Goal: Transaction & Acquisition: Download file/media

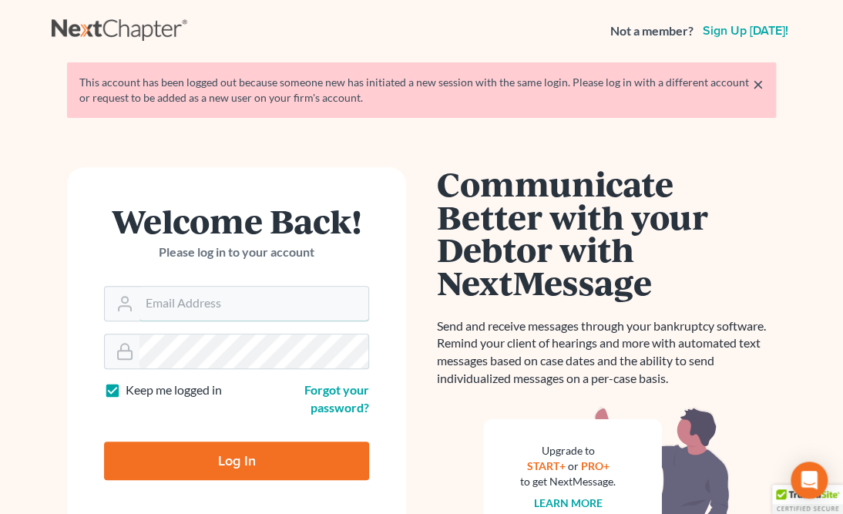
type input "[EMAIL_ADDRESS][DOMAIN_NAME]"
click at [234, 461] on input "Log In" at bounding box center [236, 461] width 265 height 39
type input "Thinking..."
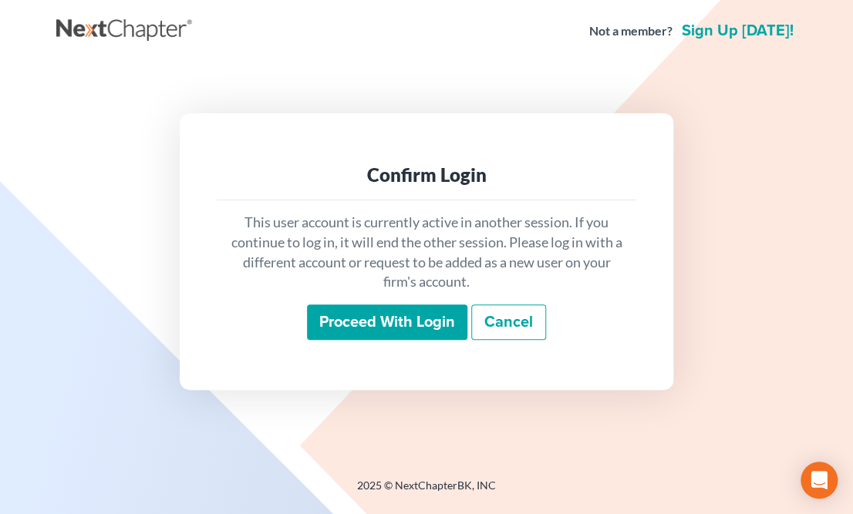
click at [351, 325] on input "Proceed with login" at bounding box center [387, 322] width 160 height 35
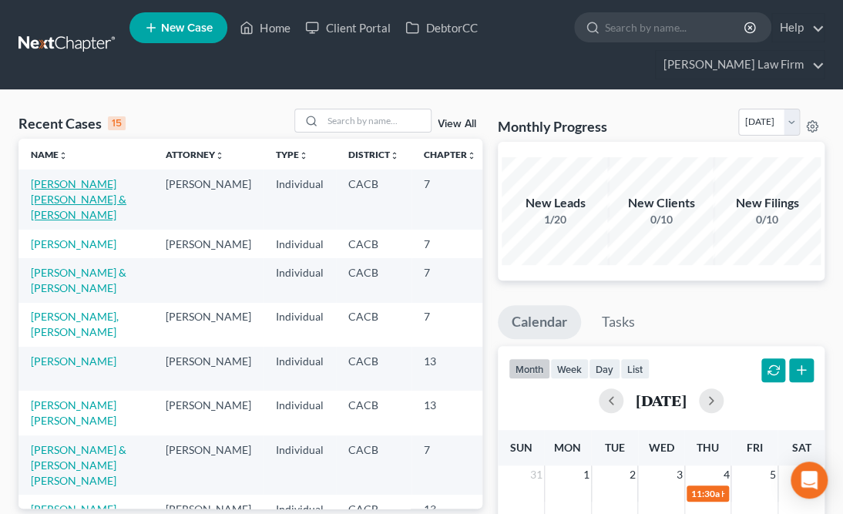
click at [47, 210] on link "[PERSON_NAME] [PERSON_NAME] & [PERSON_NAME]" at bounding box center [79, 199] width 96 height 44
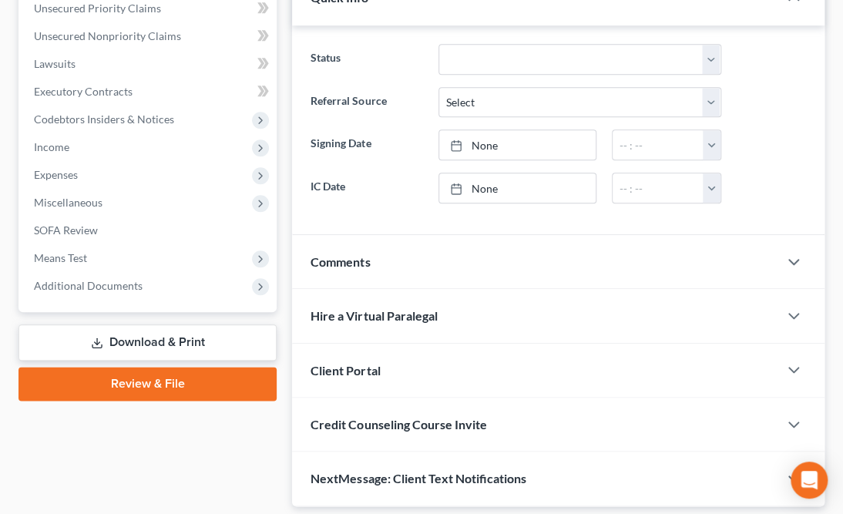
scroll to position [423, 0]
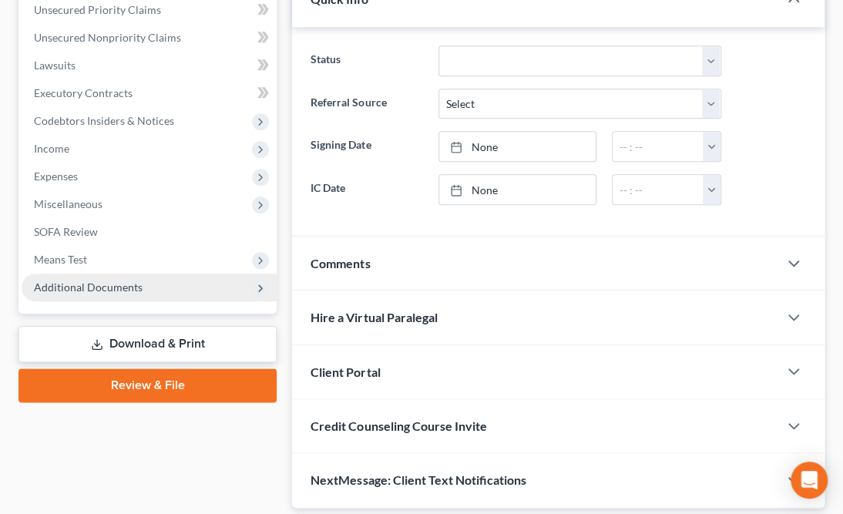
click at [97, 281] on span "Additional Documents" at bounding box center [88, 287] width 109 height 13
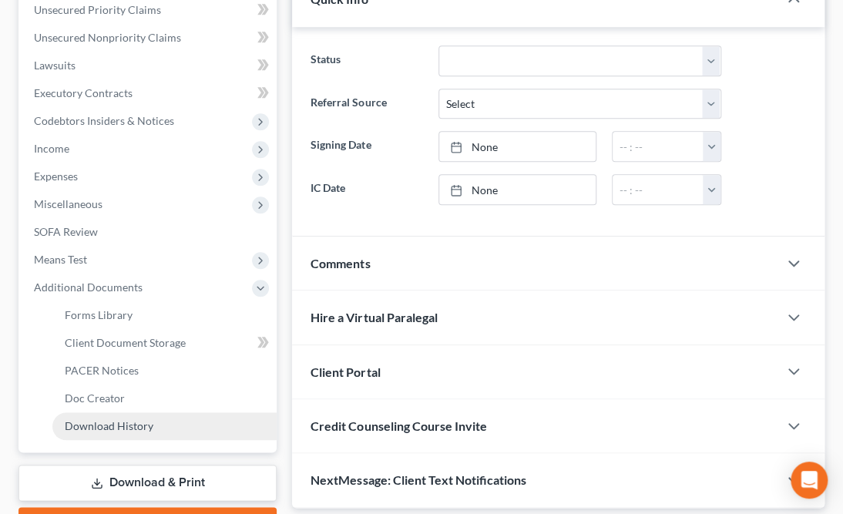
click at [110, 419] on span "Download History" at bounding box center [109, 425] width 89 height 13
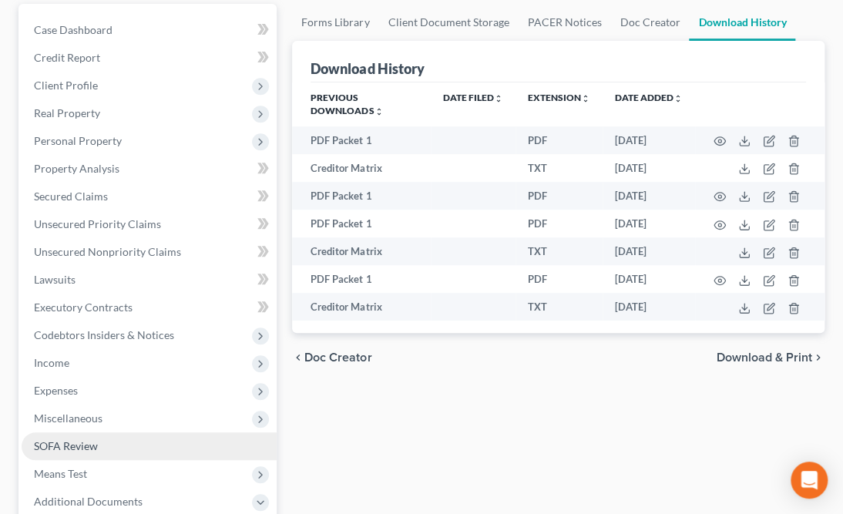
scroll to position [210, 0]
click at [66, 439] on span "SOFA Review" at bounding box center [66, 445] width 64 height 13
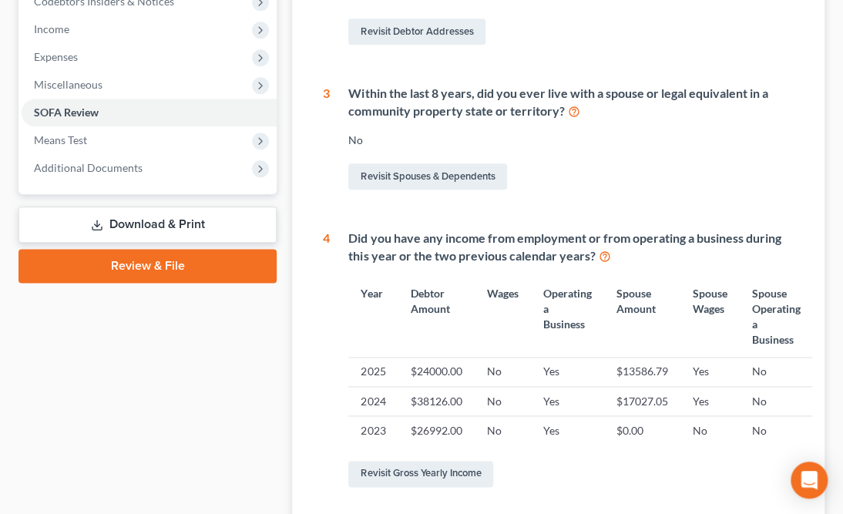
scroll to position [597, 0]
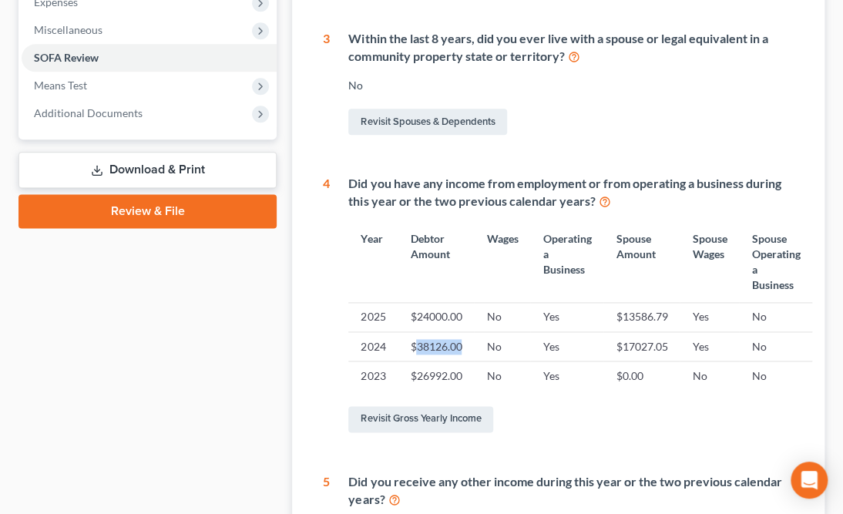
drag, startPoint x: 416, startPoint y: 305, endPoint x: 466, endPoint y: 311, distance: 49.7
click at [466, 331] on td "$38126.00" at bounding box center [436, 345] width 76 height 29
drag, startPoint x: 622, startPoint y: 310, endPoint x: 677, endPoint y: 310, distance: 54.7
click at [677, 331] on td "$17027.05" at bounding box center [642, 345] width 76 height 29
click at [396, 406] on link "Revisit Gross Yearly Income" at bounding box center [420, 419] width 145 height 26
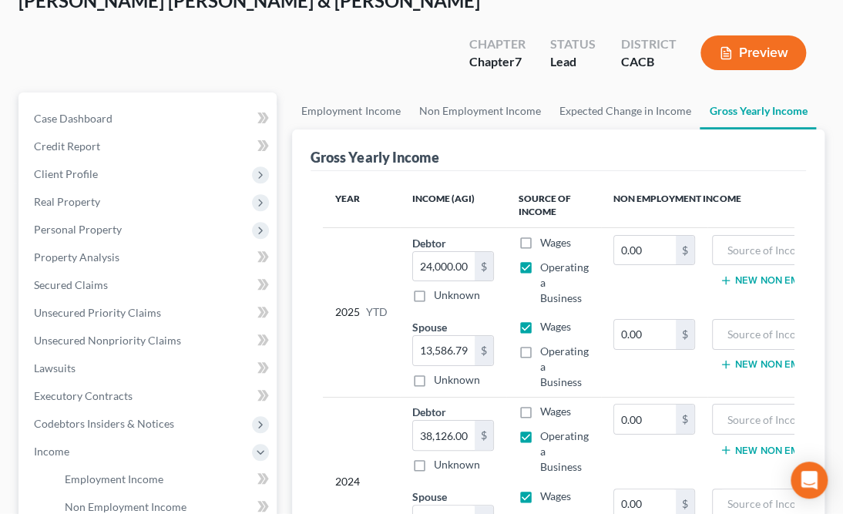
scroll to position [404, 0]
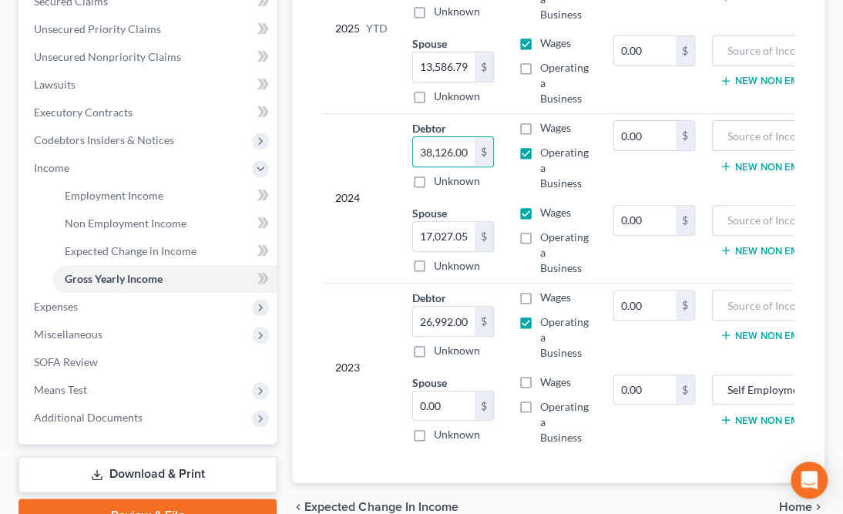
drag, startPoint x: 422, startPoint y: 110, endPoint x: 510, endPoint y: 123, distance: 88.9
click at [510, 123] on tr "2024 Debtor 38,126.00 $ Unknown Balance Undetermined 38,126.00 $ Unknown Wages …" at bounding box center [613, 155] width 581 height 85
type input "18,148"
click at [440, 222] on input "17,027.05" at bounding box center [444, 236] width 62 height 29
type input "2"
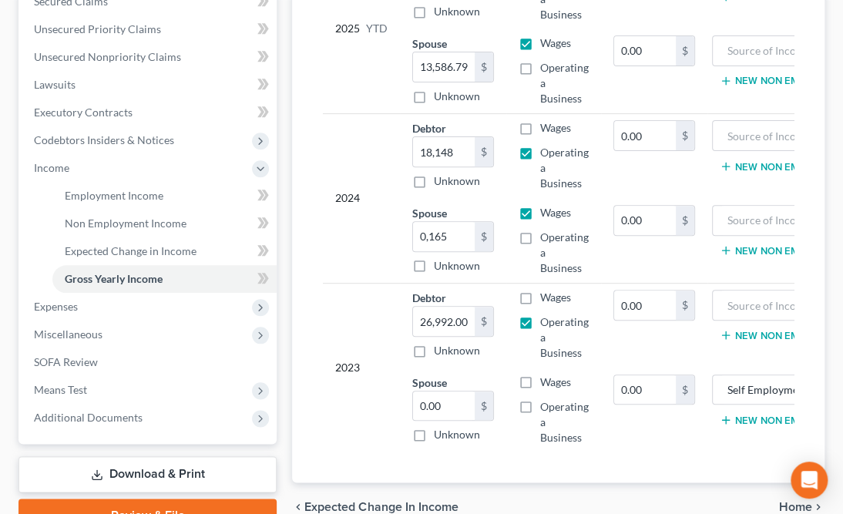
click at [382, 234] on div "2024" at bounding box center [361, 197] width 52 height 155
click at [422, 222] on input "0,165" at bounding box center [444, 236] width 62 height 29
type input "20,165"
click at [396, 215] on td "2024" at bounding box center [361, 198] width 77 height 170
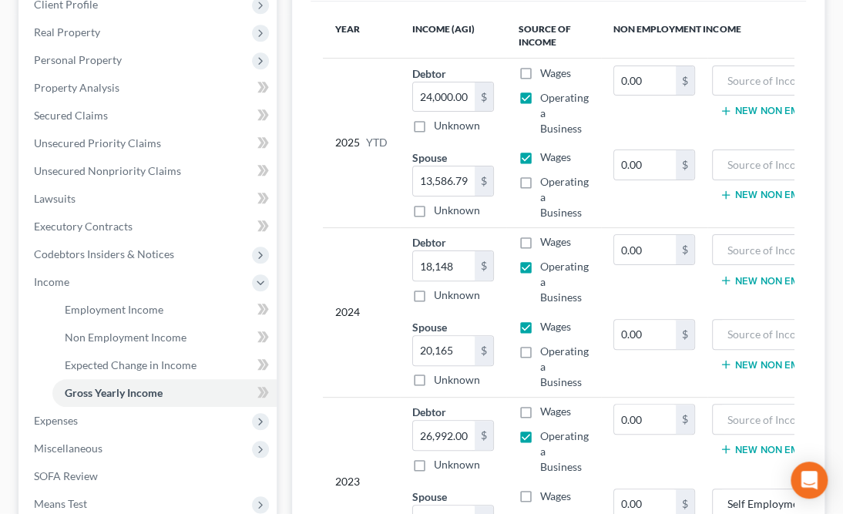
scroll to position [289, 0]
type input "17,959"
click at [365, 143] on div "2025 YTD" at bounding box center [361, 143] width 52 height 155
click at [422, 83] on input "24,000.00" at bounding box center [444, 97] width 62 height 29
click at [392, 85] on td "2025 YTD" at bounding box center [361, 144] width 77 height 170
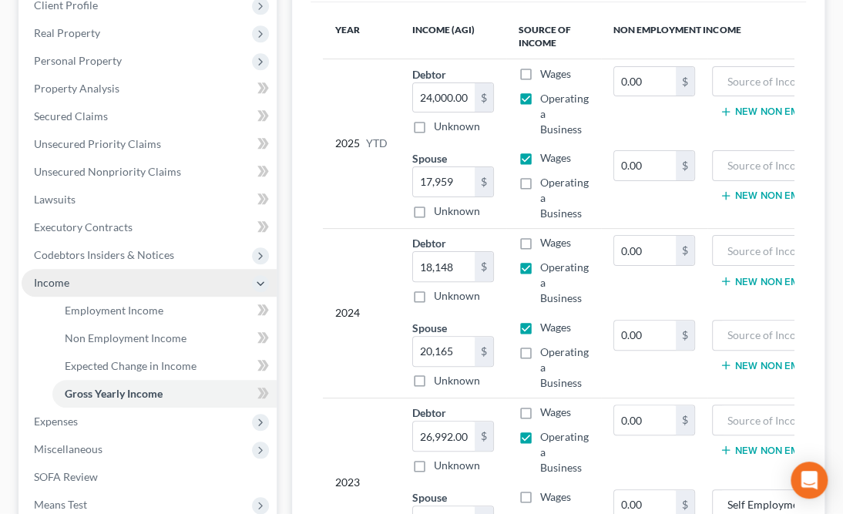
click at [62, 276] on span "Income" at bounding box center [51, 282] width 35 height 13
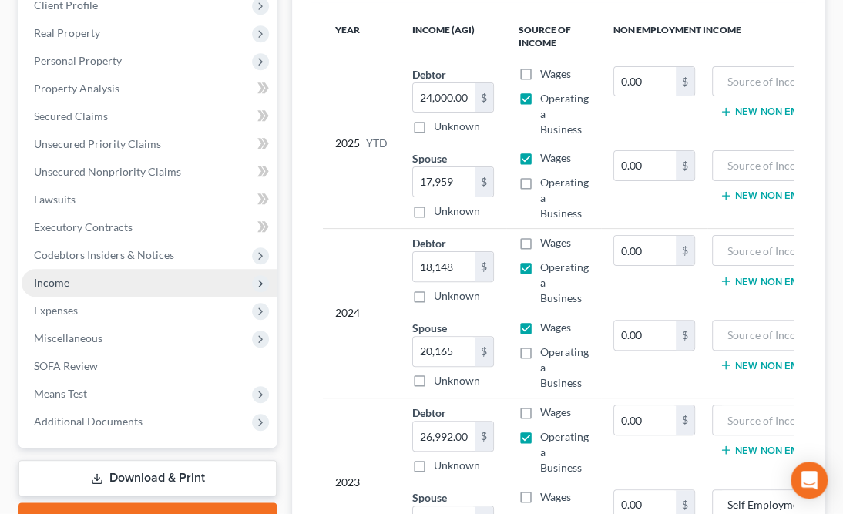
click at [62, 276] on span "Income" at bounding box center [51, 282] width 35 height 13
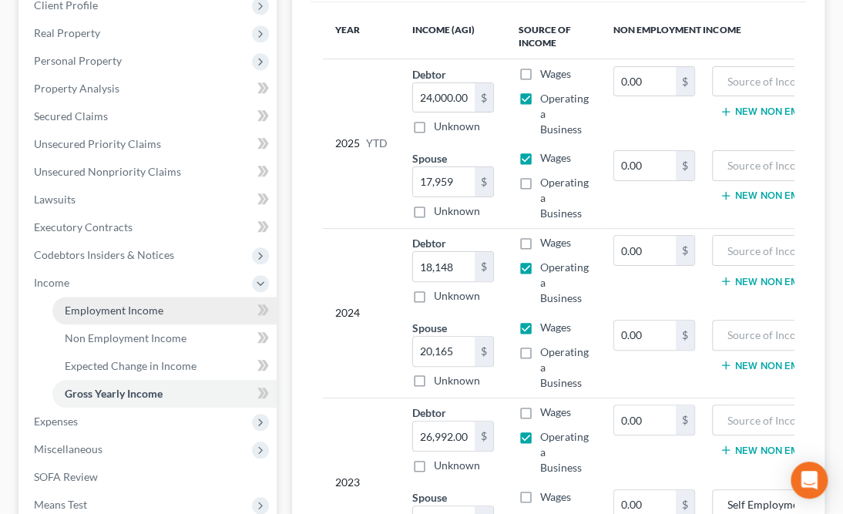
click at [97, 304] on span "Employment Income" at bounding box center [114, 310] width 99 height 13
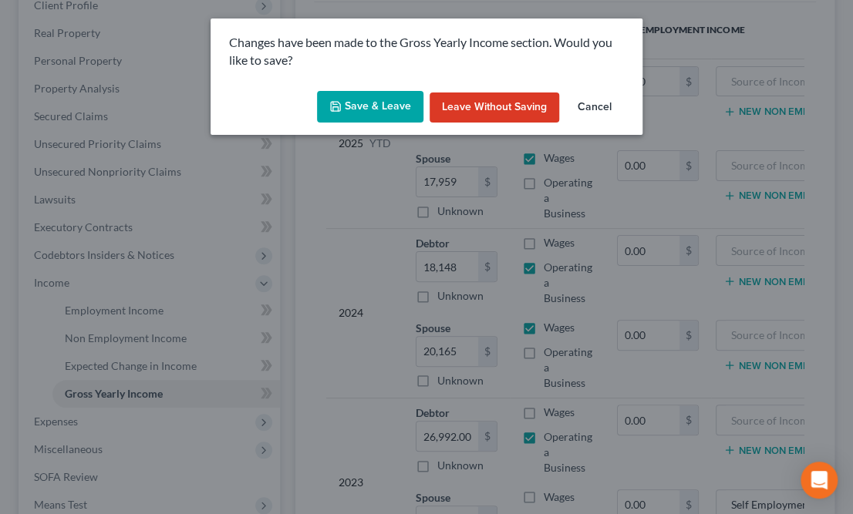
click at [378, 106] on button "Save & Leave" at bounding box center [370, 107] width 106 height 32
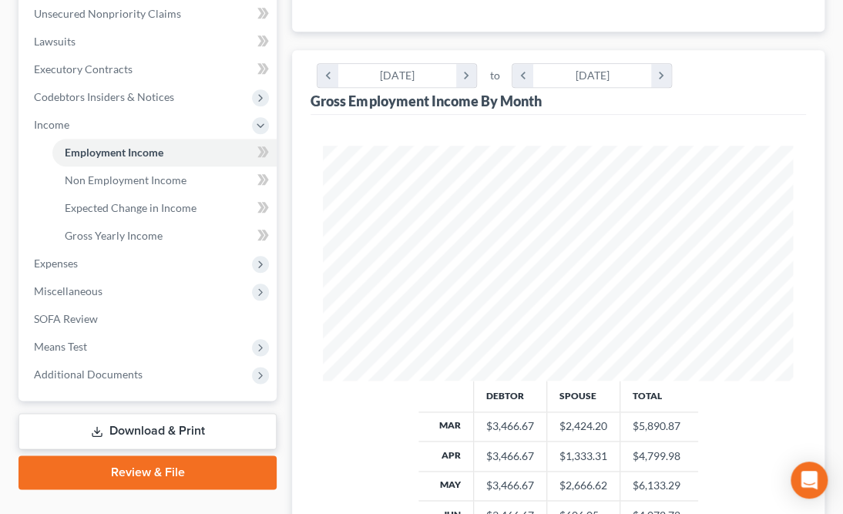
scroll to position [447, 0]
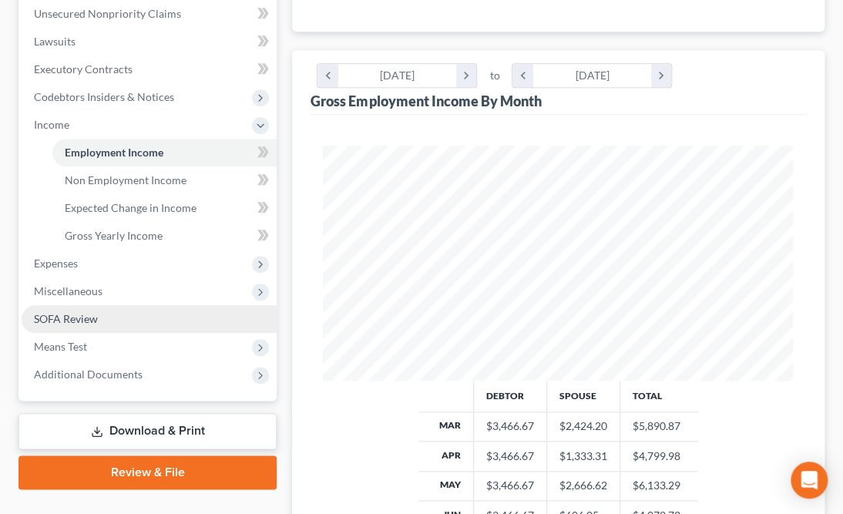
click at [75, 312] on span "SOFA Review" at bounding box center [66, 318] width 64 height 13
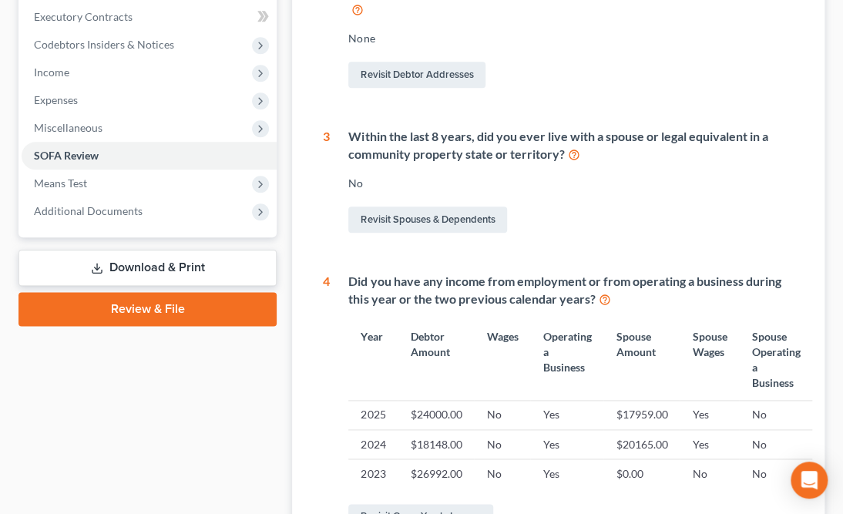
scroll to position [543, 0]
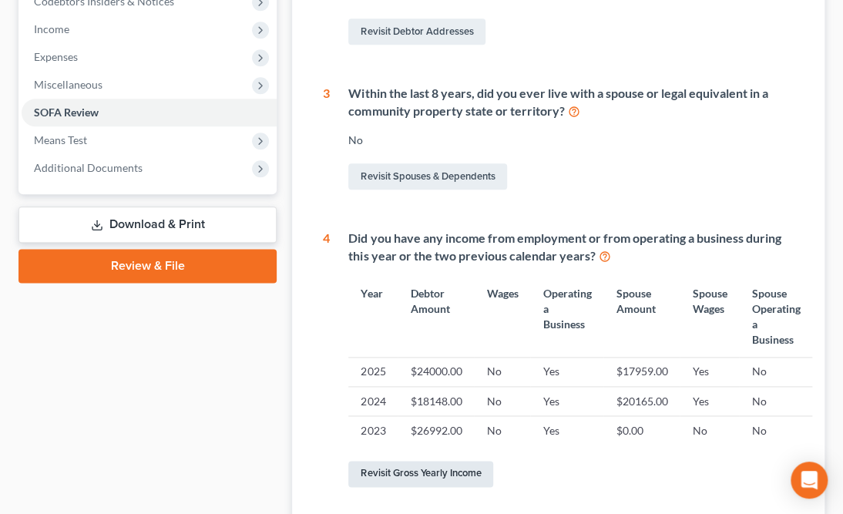
click at [408, 461] on link "Revisit Gross Yearly Income" at bounding box center [420, 474] width 145 height 26
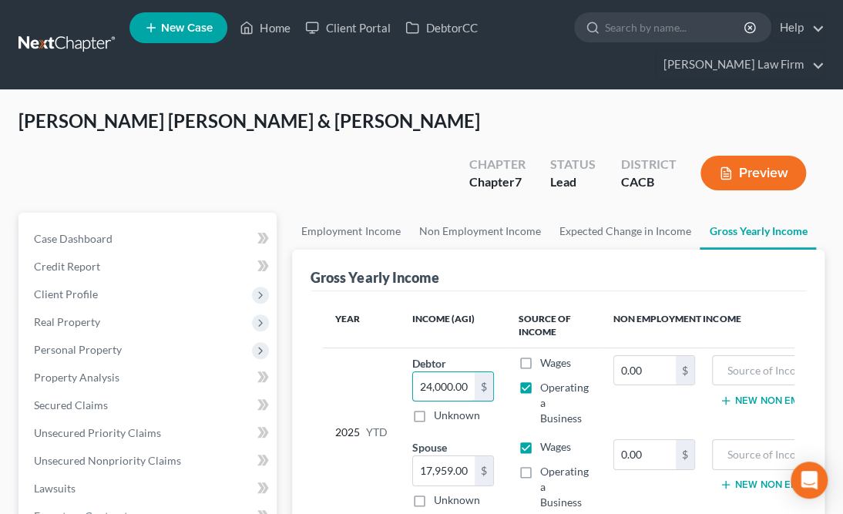
drag, startPoint x: 436, startPoint y: 351, endPoint x: 507, endPoint y: 362, distance: 71.7
click at [507, 362] on tr "2025 YTD Debtor 24,000.00 $ Unknown Balance Undetermined 24,000.00 $ Unknown Wa…" at bounding box center [613, 390] width 581 height 85
type input "24,500"
click at [406, 348] on td "Debtor 24,500.00 $ Unknown Balance Undetermined 24,500 $ Unknown" at bounding box center [453, 390] width 106 height 85
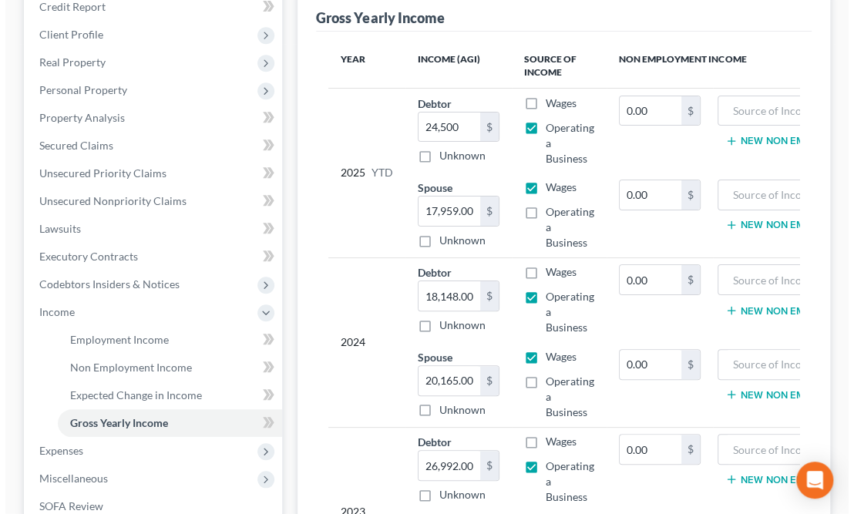
scroll to position [451, 0]
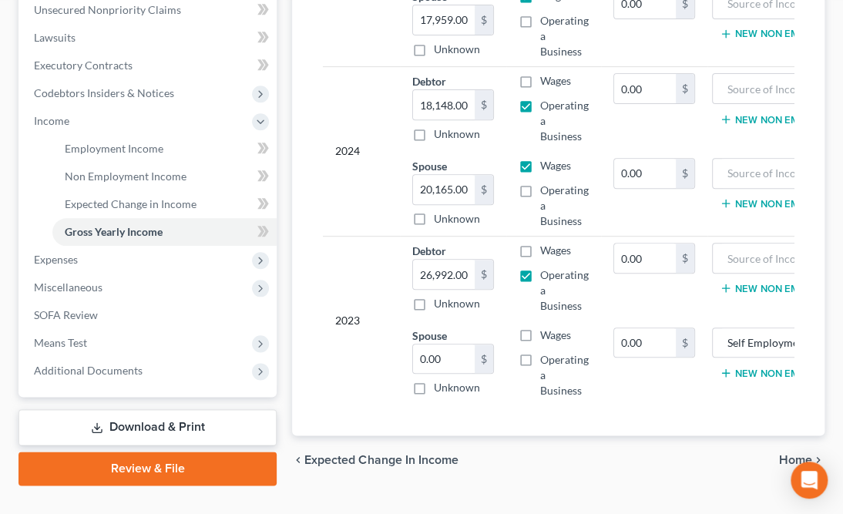
click at [372, 279] on div "2023" at bounding box center [361, 320] width 52 height 155
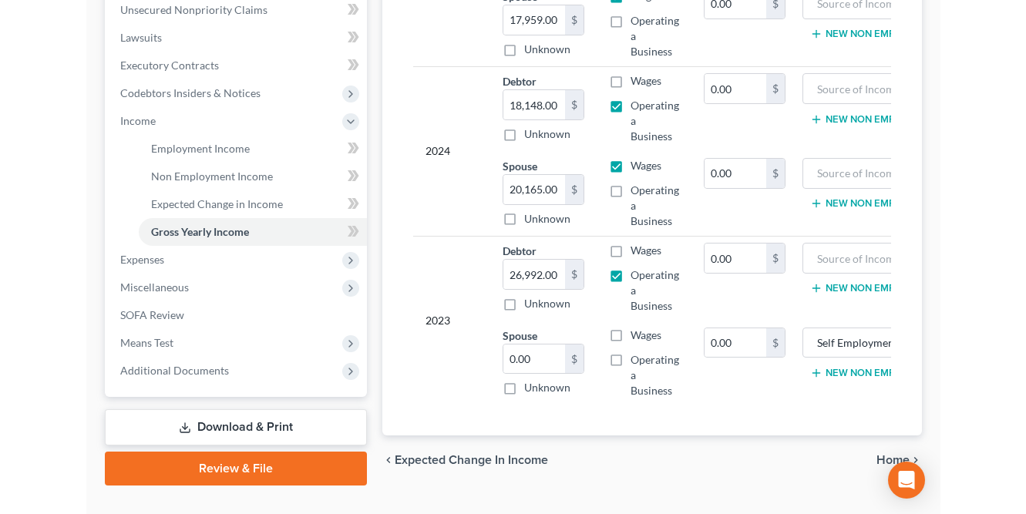
scroll to position [415, 0]
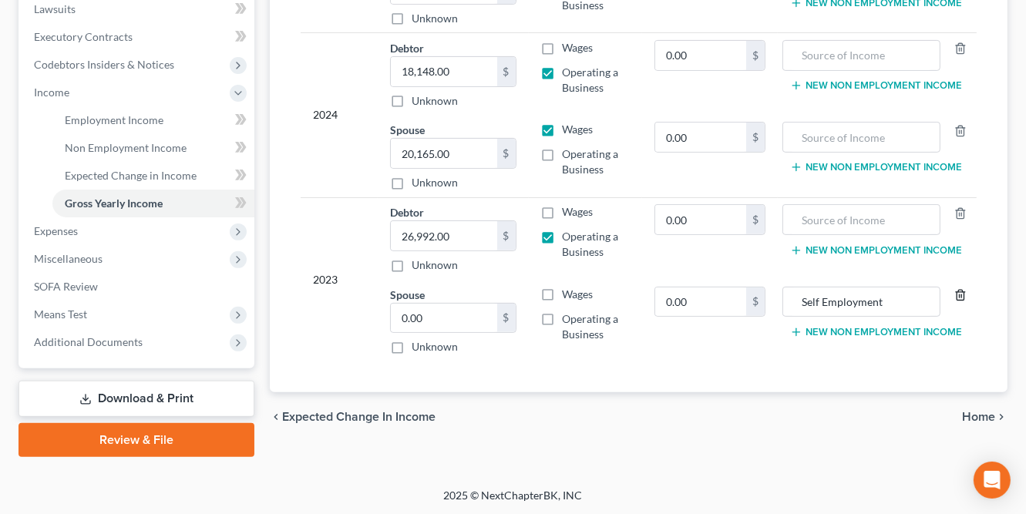
click at [852, 289] on icon "button" at bounding box center [960, 295] width 12 height 12
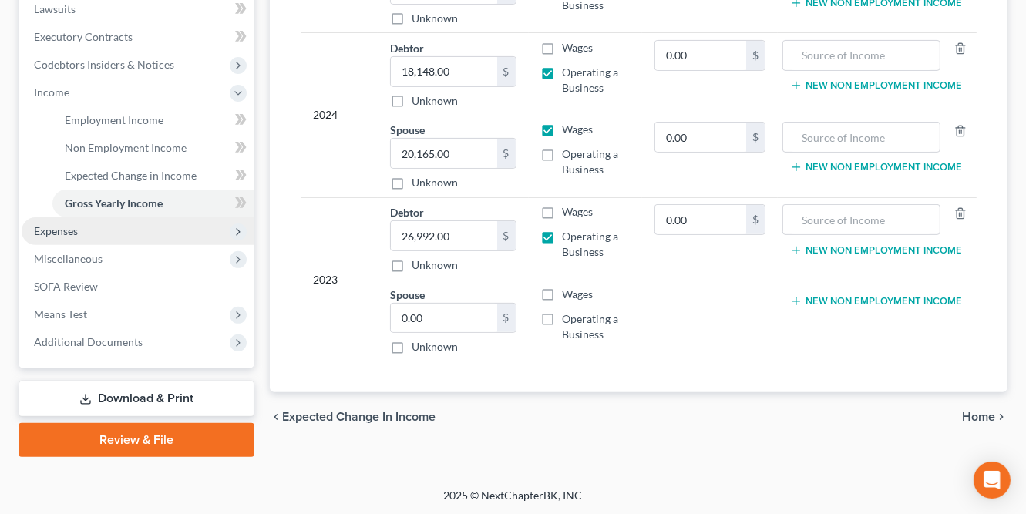
click at [66, 234] on span "Expenses" at bounding box center [56, 230] width 44 height 13
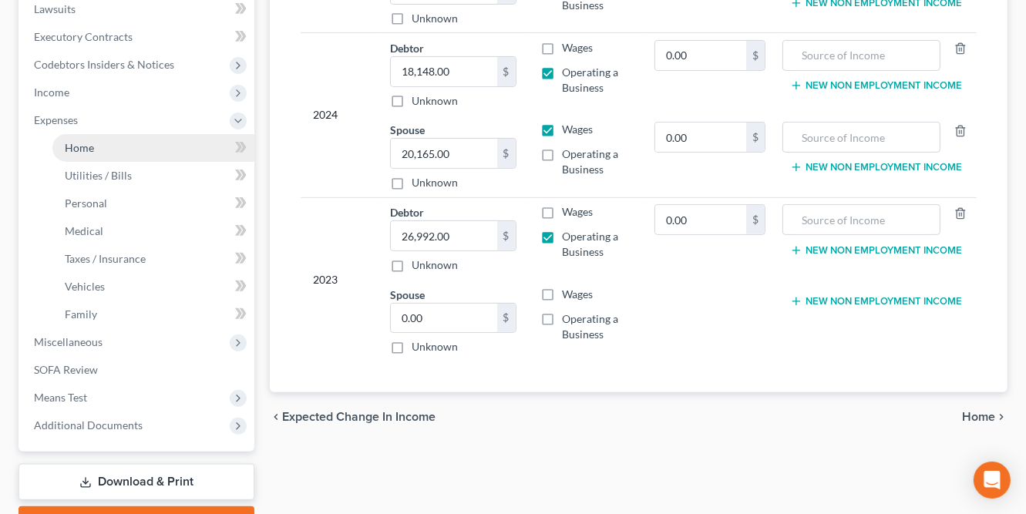
click at [82, 151] on span "Home" at bounding box center [79, 147] width 29 height 13
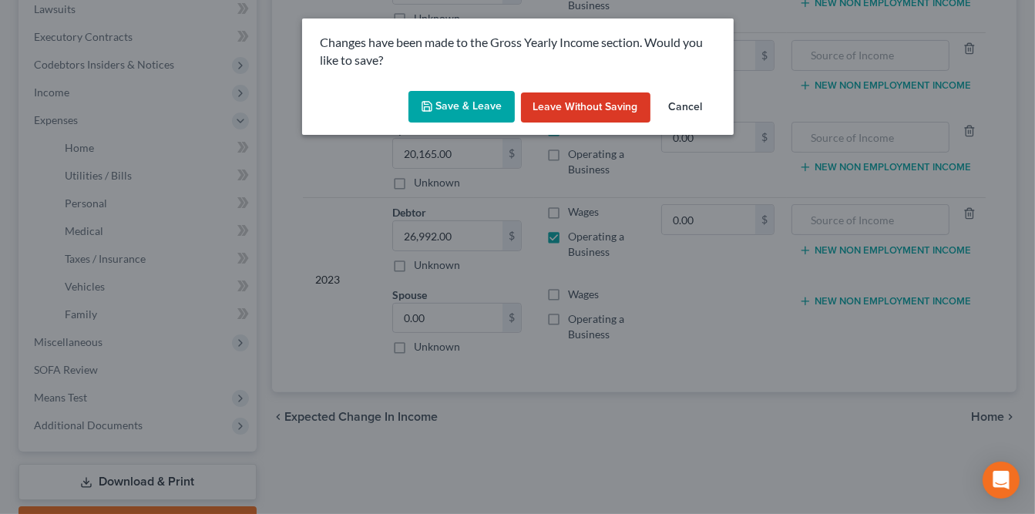
click at [436, 104] on button "Save & Leave" at bounding box center [462, 107] width 106 height 32
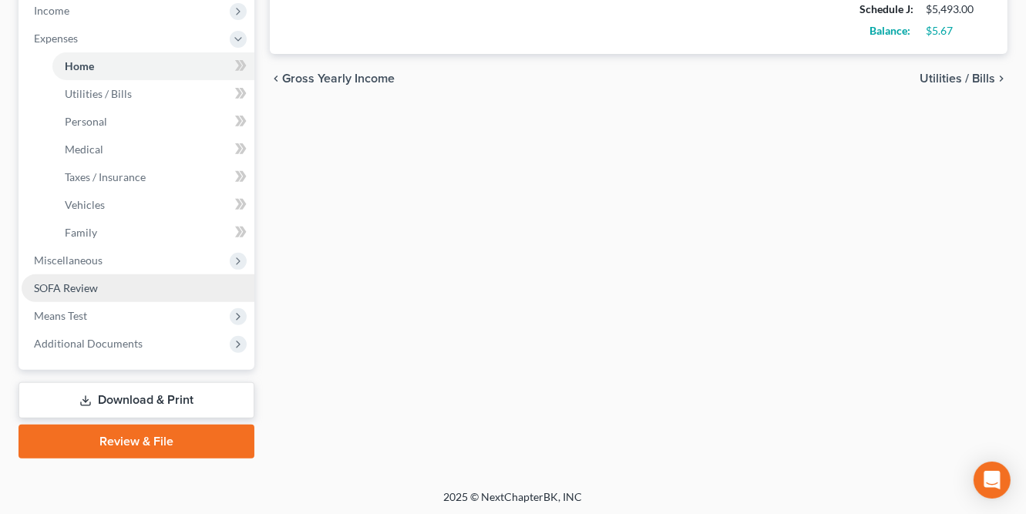
scroll to position [496, 0]
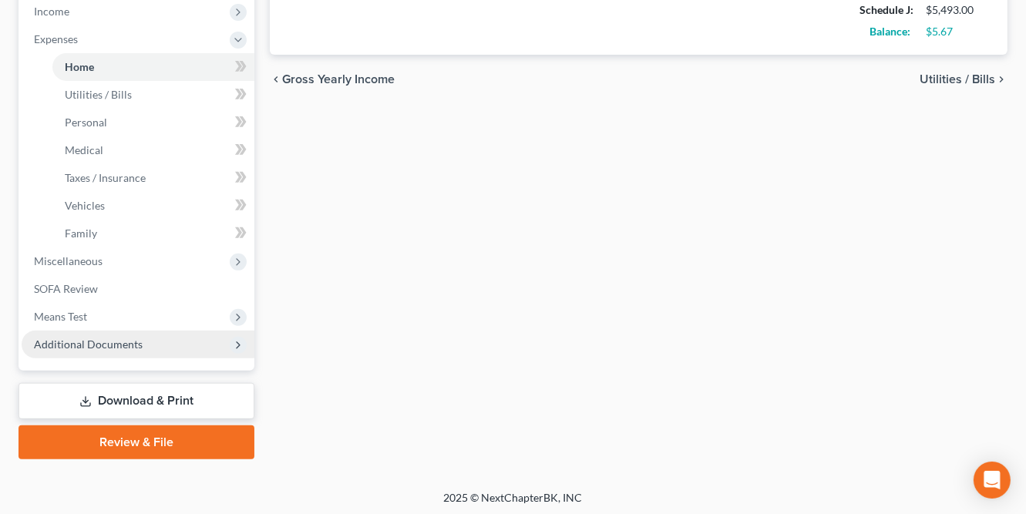
click at [90, 340] on span "Additional Documents" at bounding box center [88, 344] width 109 height 13
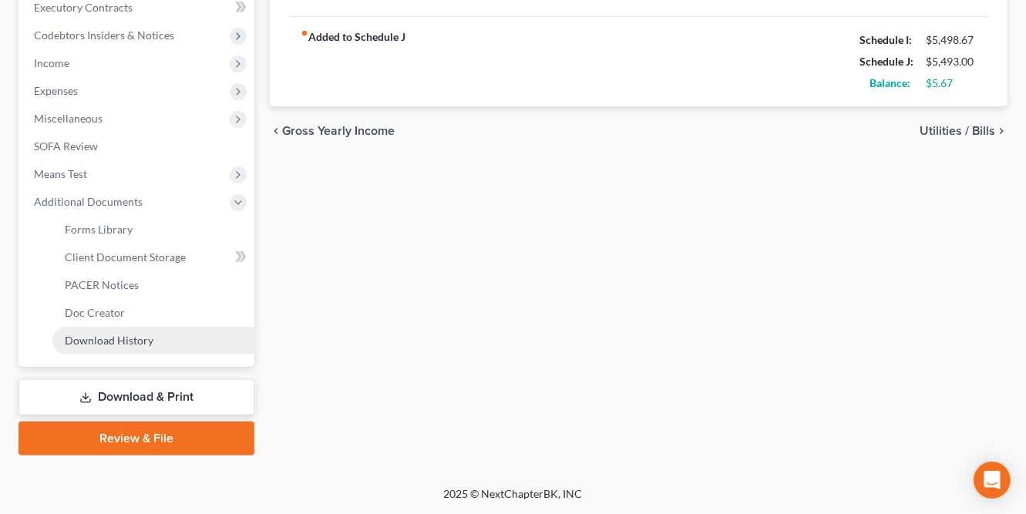
scroll to position [443, 0]
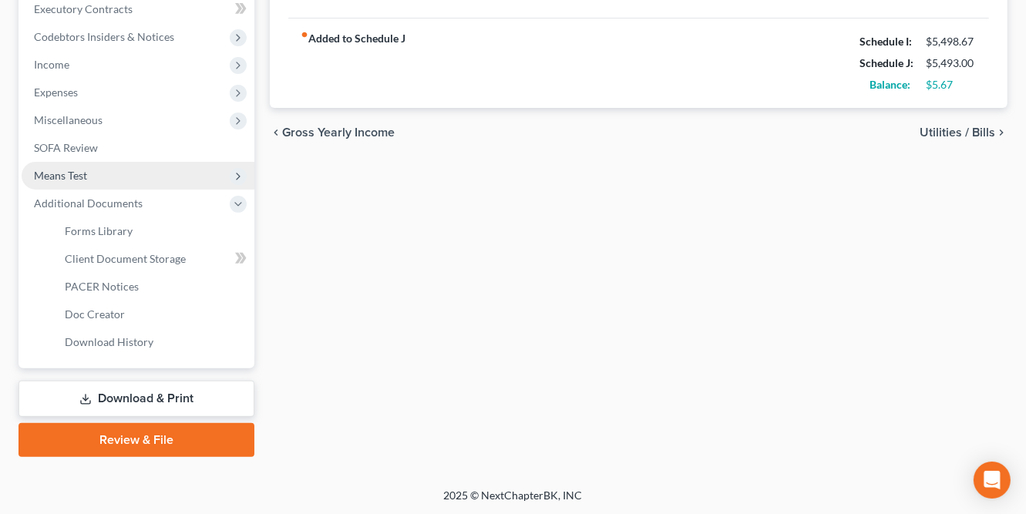
click at [75, 171] on span "Means Test" at bounding box center [60, 175] width 53 height 13
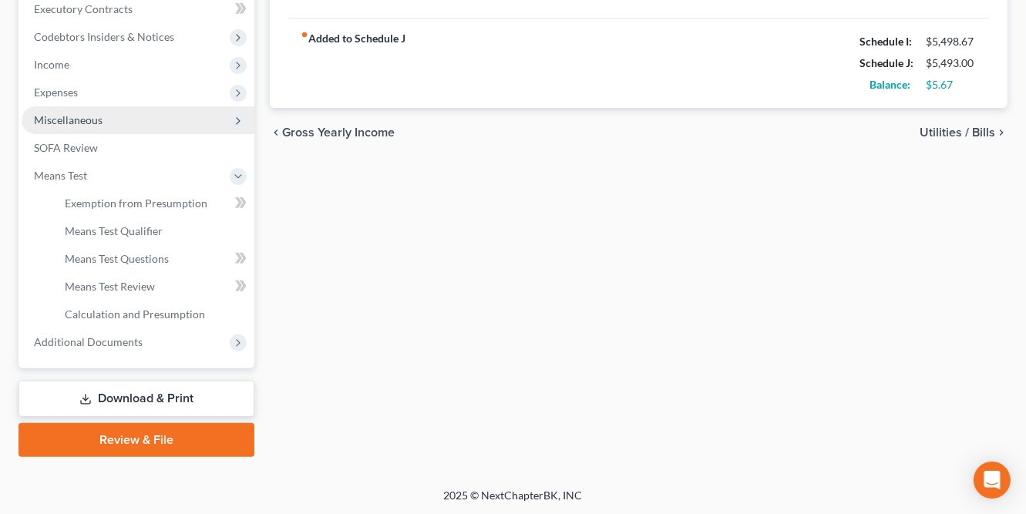
click at [76, 122] on span "Miscellaneous" at bounding box center [68, 119] width 69 height 13
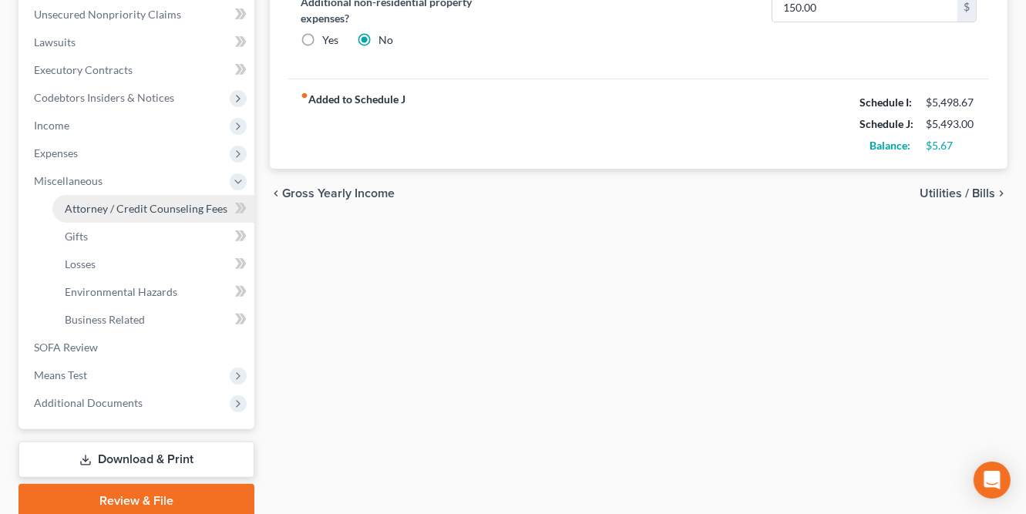
scroll to position [338, 0]
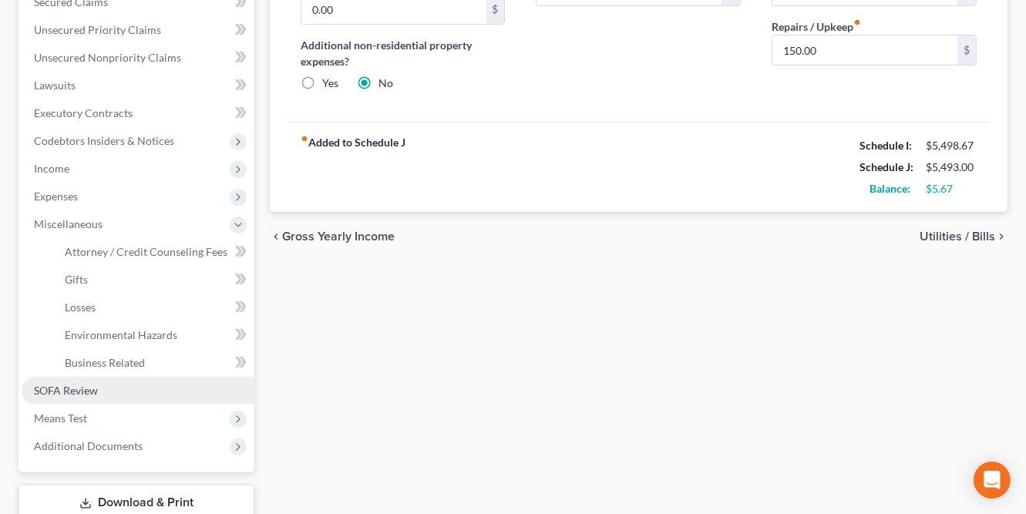
click at [86, 388] on span "SOFA Review" at bounding box center [66, 390] width 64 height 13
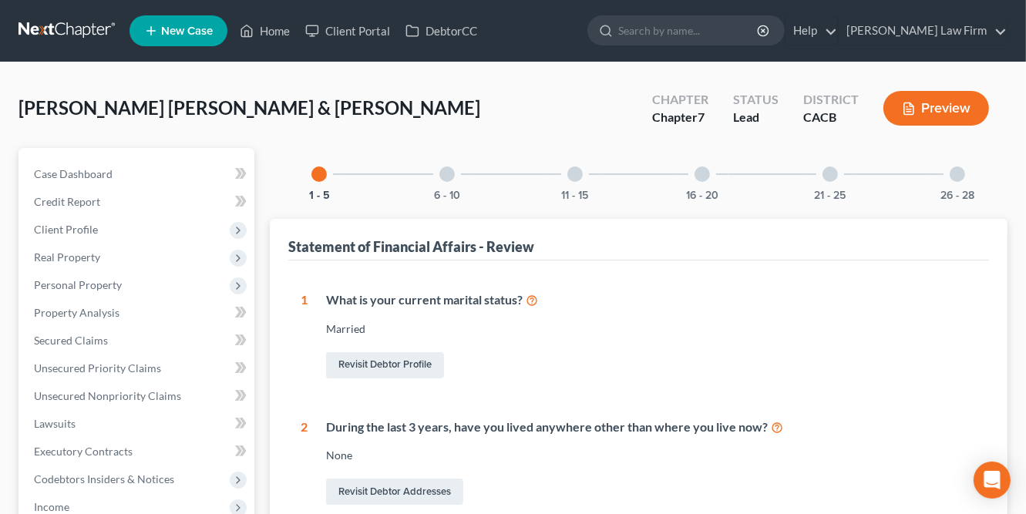
click at [705, 174] on div at bounding box center [702, 174] width 15 height 15
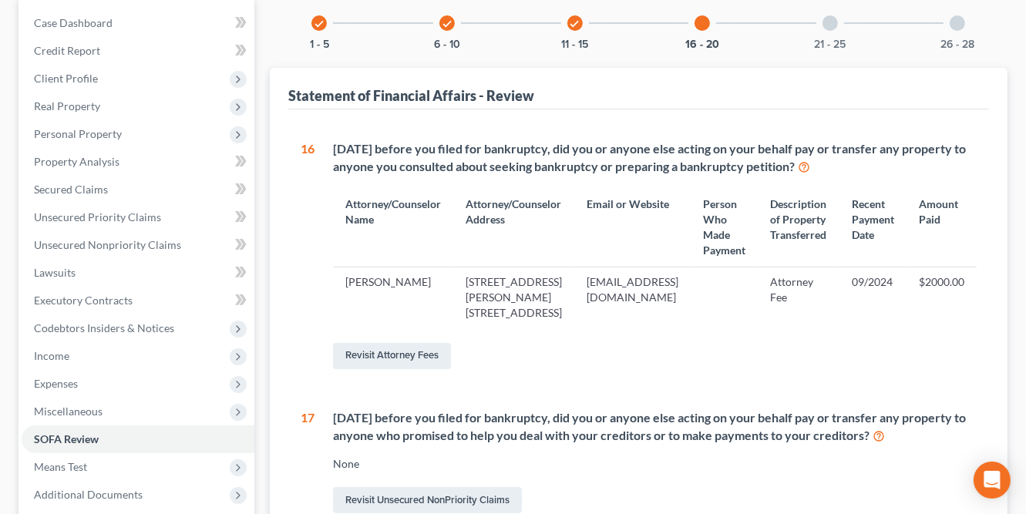
scroll to position [195, 0]
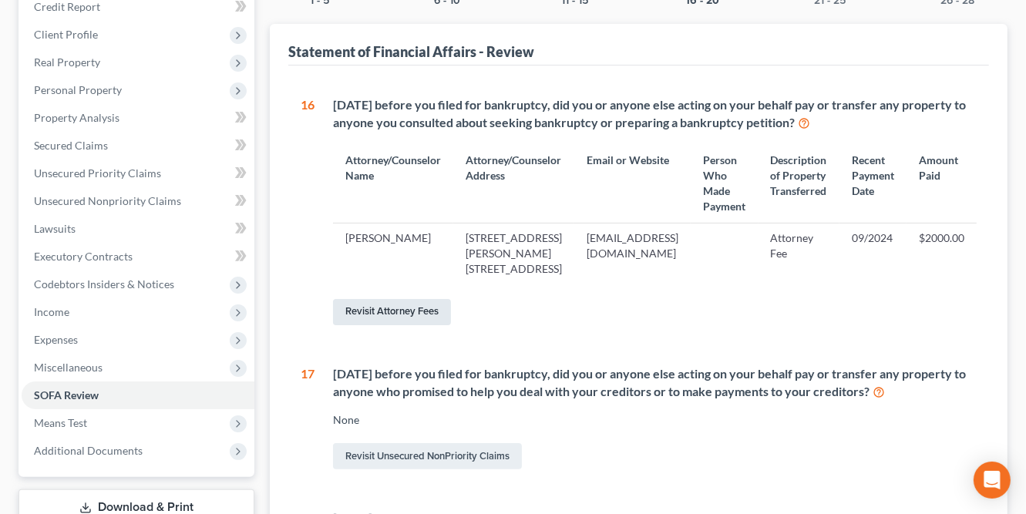
click at [417, 308] on link "Revisit Attorney Fees" at bounding box center [392, 312] width 118 height 26
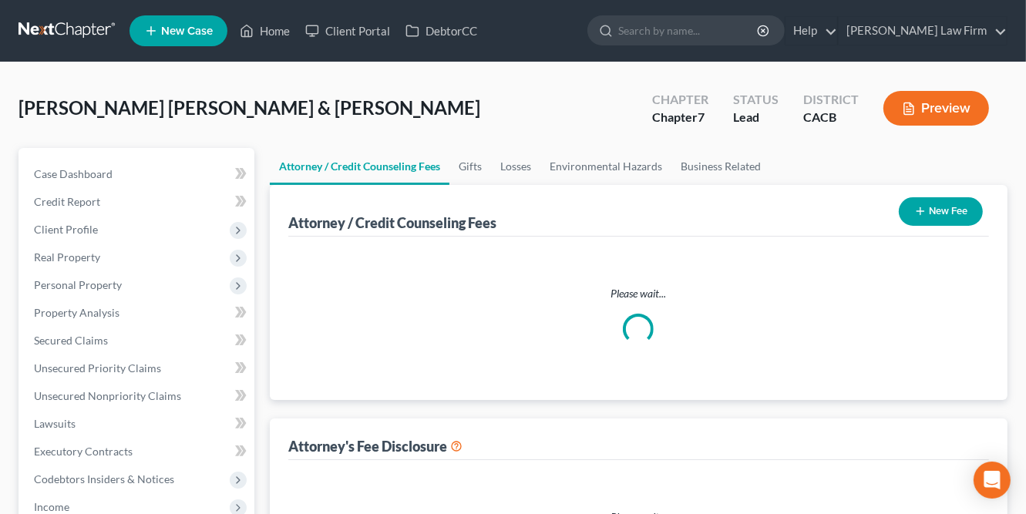
select select "0"
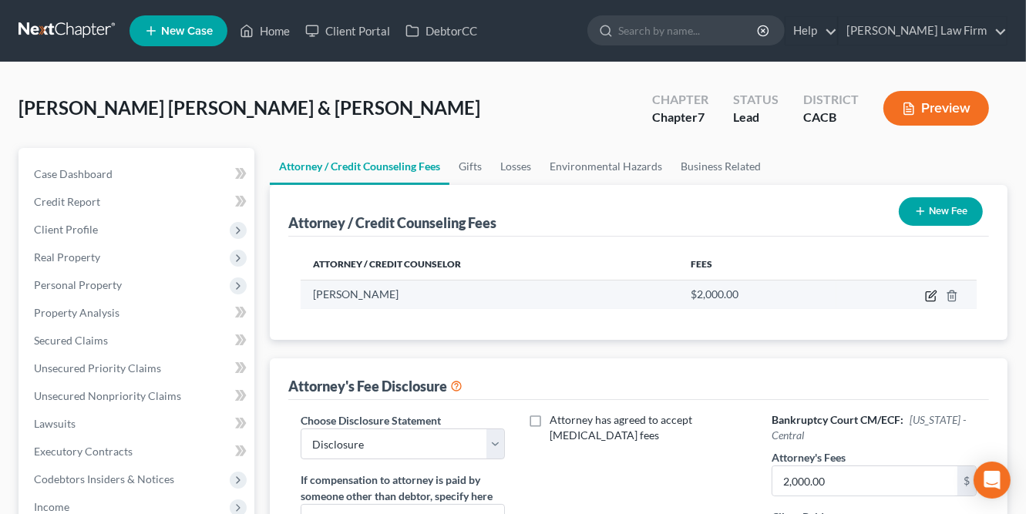
click at [852, 297] on icon "button" at bounding box center [931, 296] width 12 height 12
select select "4"
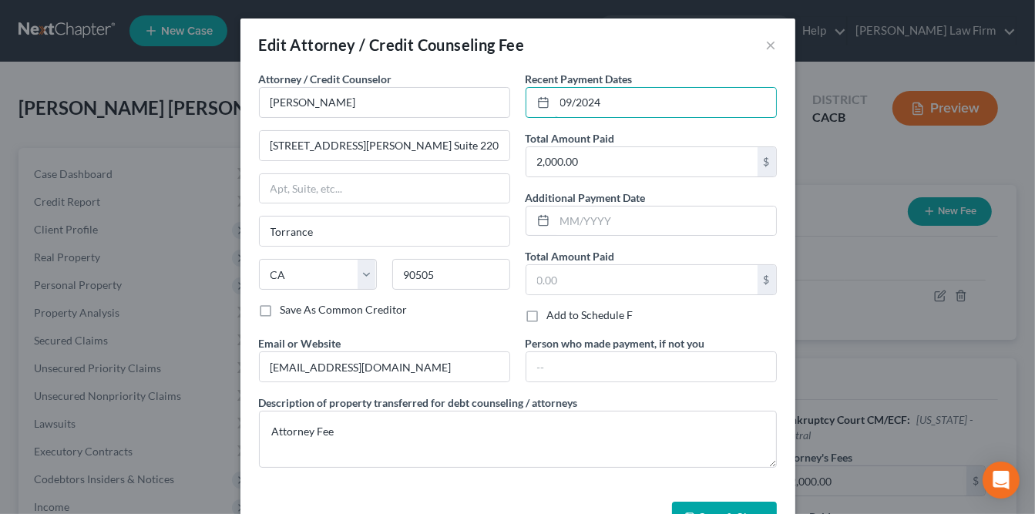
drag, startPoint x: 614, startPoint y: 107, endPoint x: 580, endPoint y: 121, distance: 36.6
click at [580, 121] on div "Recent Payment Dates 09/2024 Total Amount Paid 2,000.00 $ Additional Payment Da…" at bounding box center [651, 203] width 267 height 264
type input "0"
click at [565, 134] on label "Total Amount Paid" at bounding box center [570, 138] width 89 height 16
drag, startPoint x: 599, startPoint y: 108, endPoint x: 546, endPoint y: 100, distance: 53.7
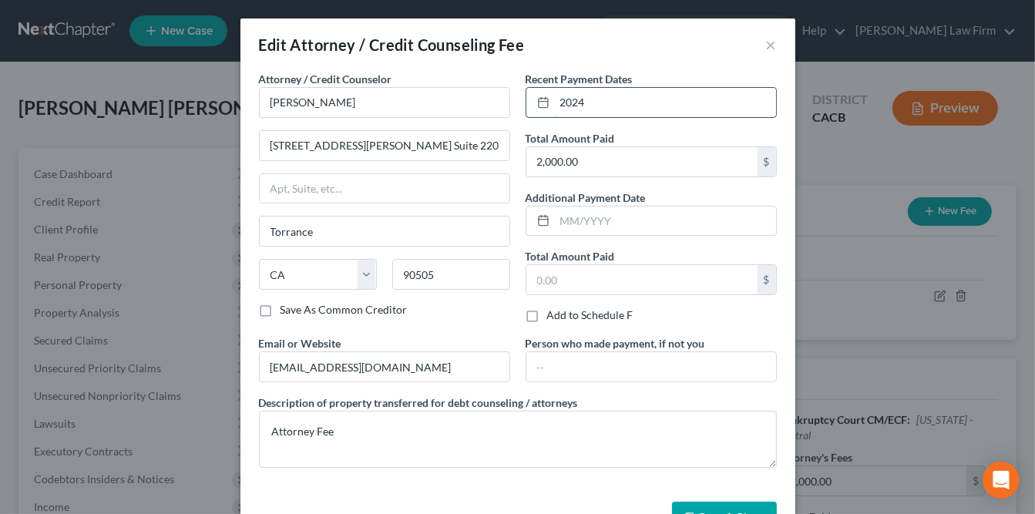
click at [546, 100] on div "2024" at bounding box center [651, 102] width 251 height 31
type input "2025"
click at [491, 321] on div "Attorney / Credit Counselor * Cynthia Grande 3812 Sepulveda Blvd. Suite 220 Tor…" at bounding box center [384, 203] width 267 height 264
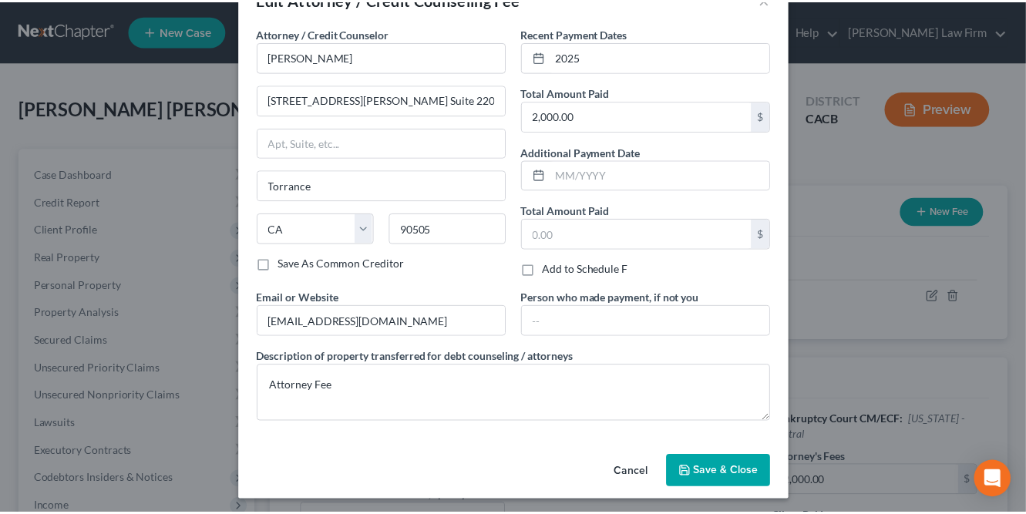
scroll to position [49, 0]
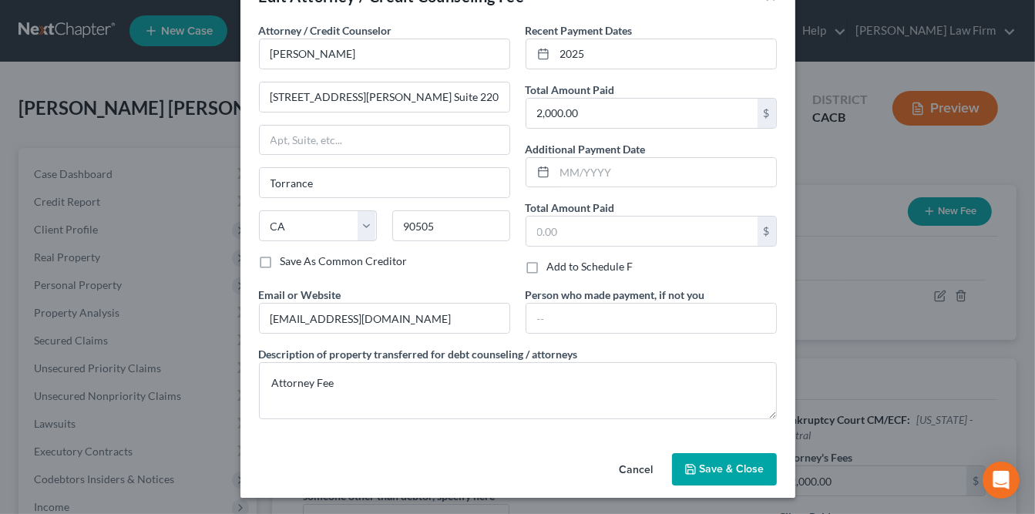
click at [715, 469] on span "Save & Close" at bounding box center [732, 469] width 65 height 13
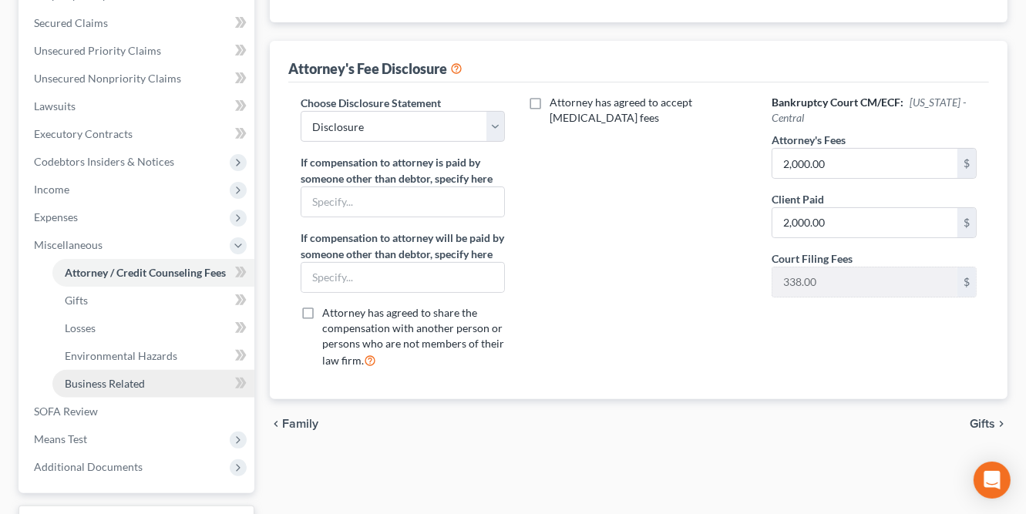
scroll to position [274, 0]
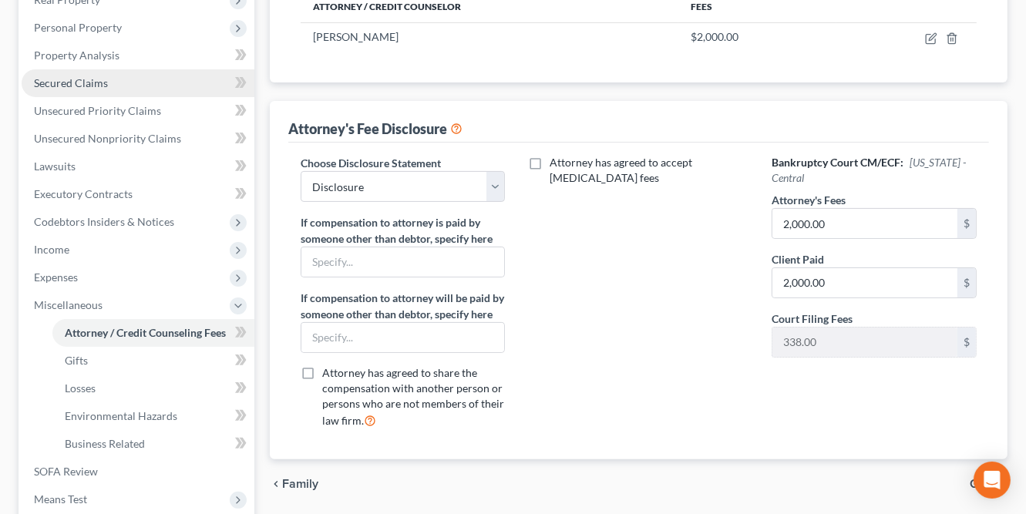
click at [79, 81] on span "Secured Claims" at bounding box center [71, 82] width 74 height 13
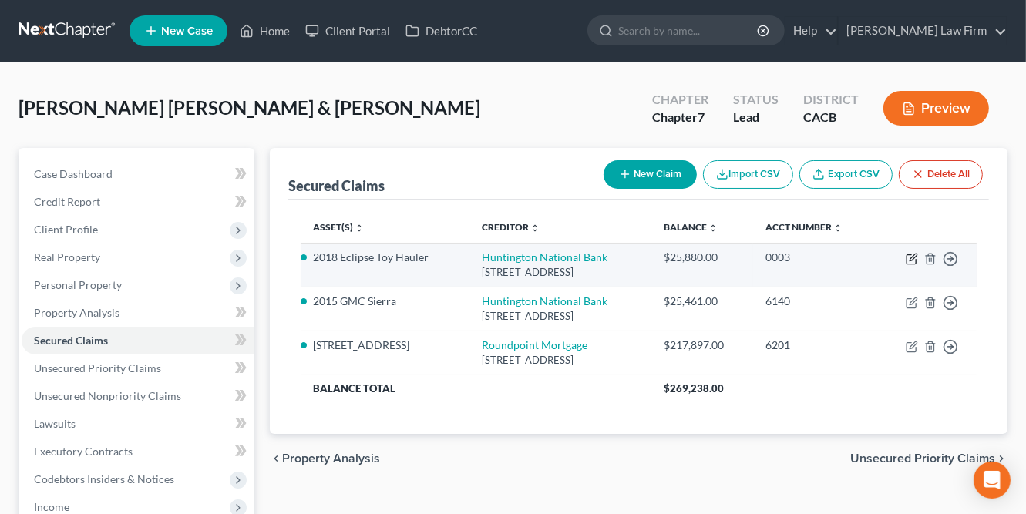
click at [852, 259] on icon "button" at bounding box center [913, 257] width 7 height 7
select select "36"
select select "0"
select select "2"
select select "0"
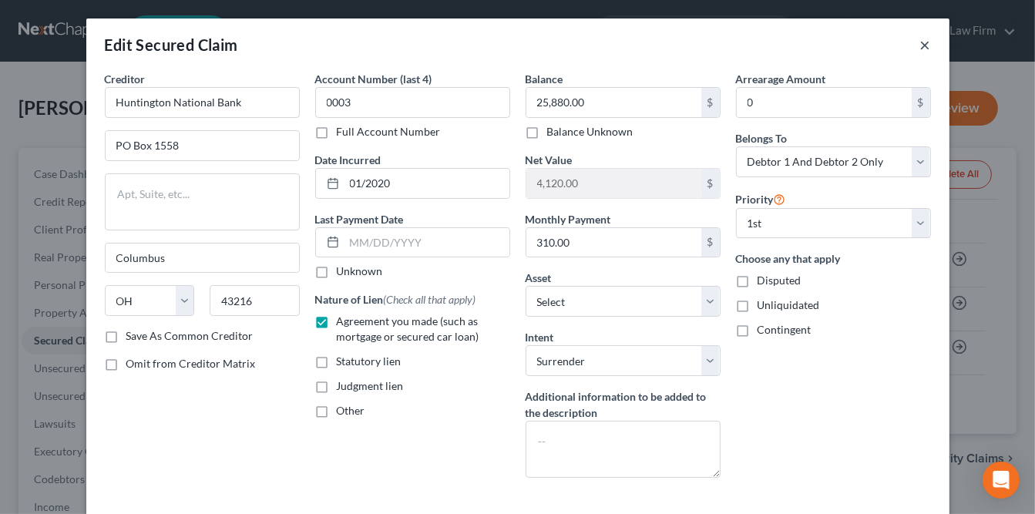
click at [852, 45] on button "×" at bounding box center [925, 44] width 11 height 19
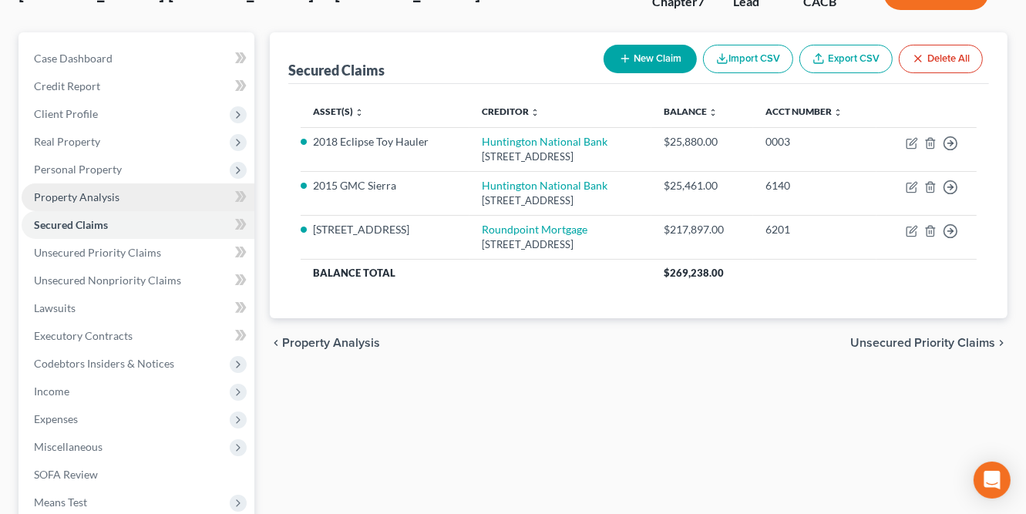
click at [66, 201] on span "Property Analysis" at bounding box center [77, 196] width 86 height 13
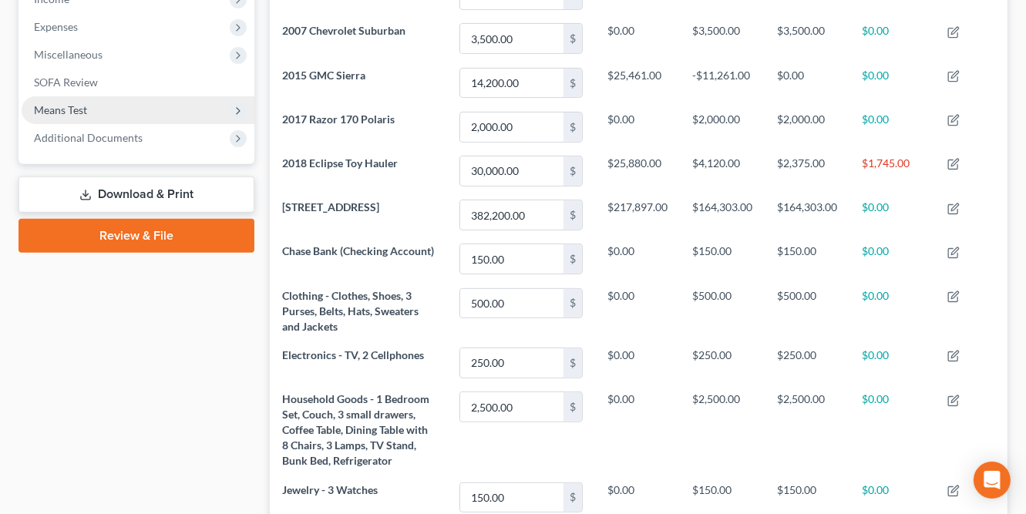
click at [106, 191] on link "Download & Print" at bounding box center [137, 195] width 236 height 36
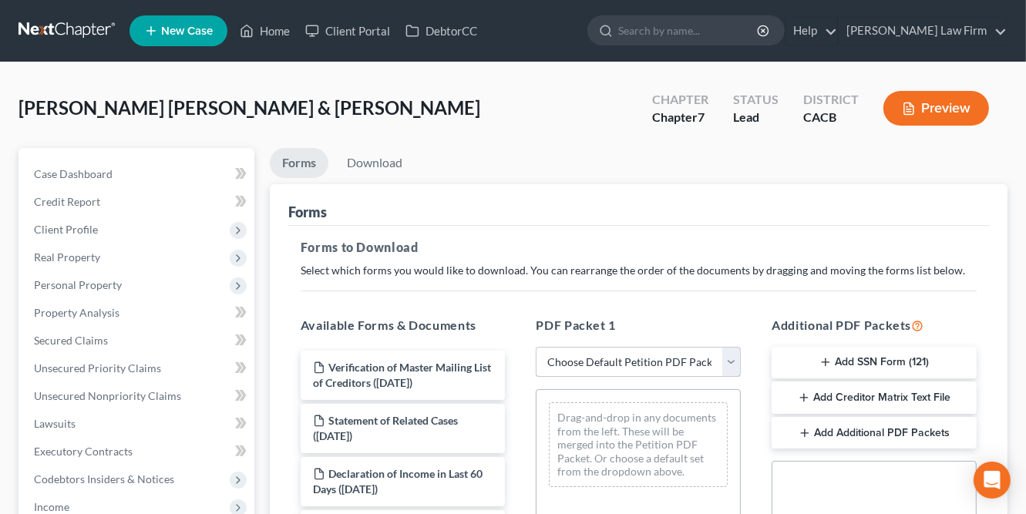
click at [620, 361] on select "Choose Default Petition PDF Packet Complete Bankruptcy Petition (all forms and …" at bounding box center [638, 362] width 205 height 31
select select "0"
click at [536, 347] on select "Choose Default Petition PDF Packet Complete Bankruptcy Petition (all forms and …" at bounding box center [638, 362] width 205 height 31
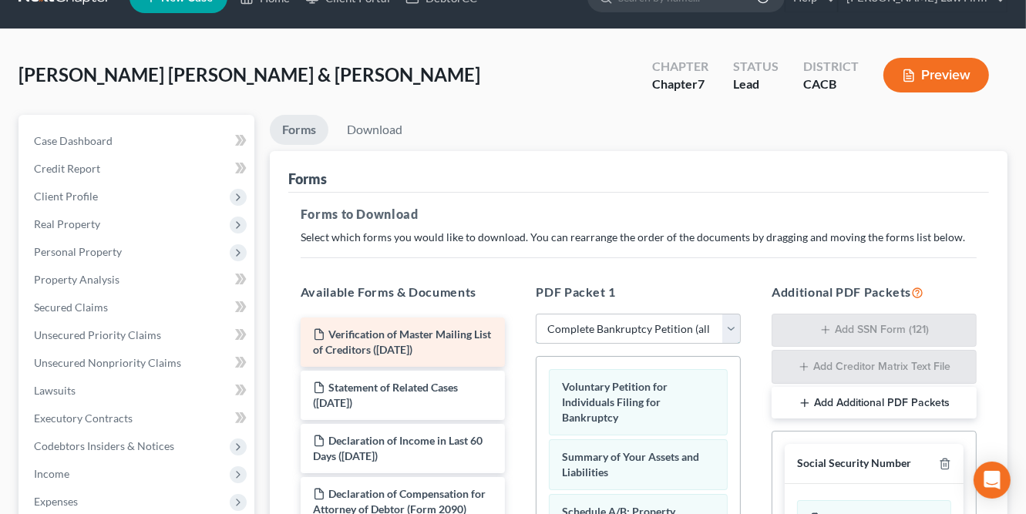
scroll to position [42, 0]
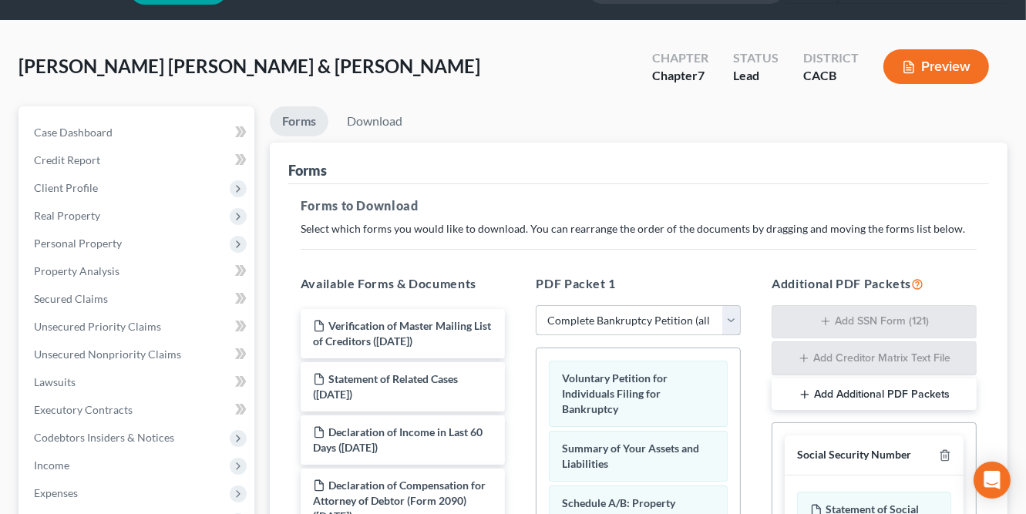
click at [577, 314] on select "Choose Default Petition PDF Packet Complete Bankruptcy Petition (all forms and …" at bounding box center [638, 320] width 205 height 31
click at [536, 305] on select "Choose Default Petition PDF Packet Complete Bankruptcy Petition (all forms and …" at bounding box center [638, 320] width 205 height 31
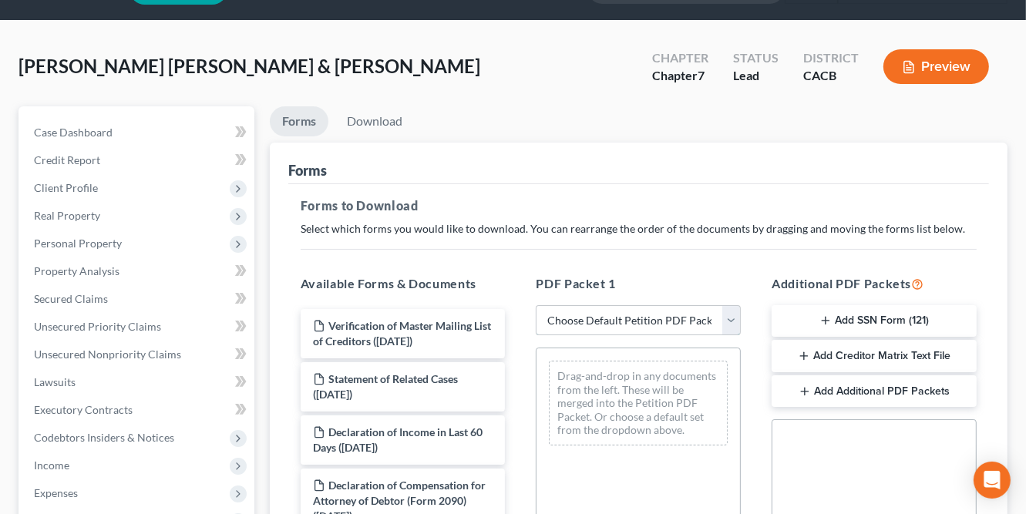
click at [579, 318] on select "Choose Default Petition PDF Packet Complete Bankruptcy Petition (all forms and …" at bounding box center [638, 320] width 205 height 31
select select "0"
click at [536, 305] on select "Choose Default Petition PDF Packet Complete Bankruptcy Petition (all forms and …" at bounding box center [638, 320] width 205 height 31
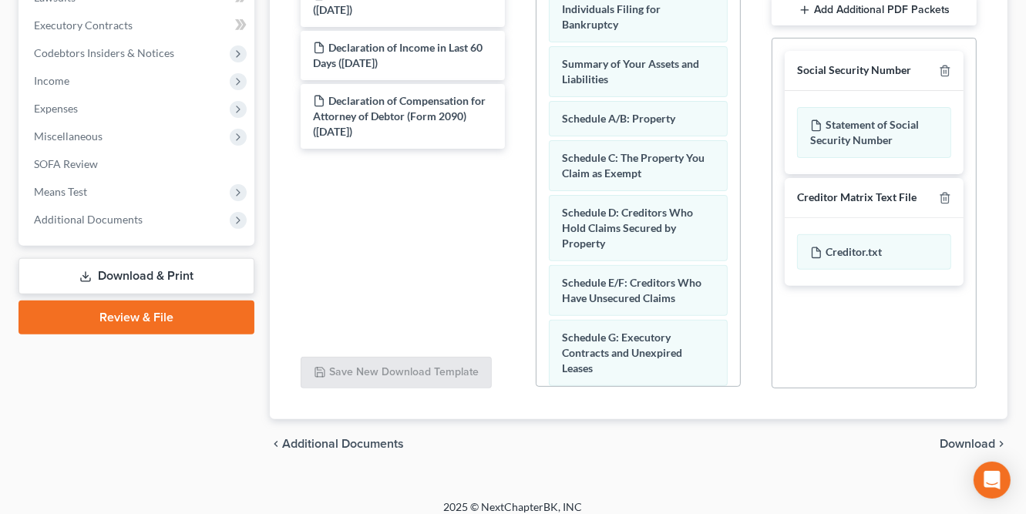
scroll to position [438, 0]
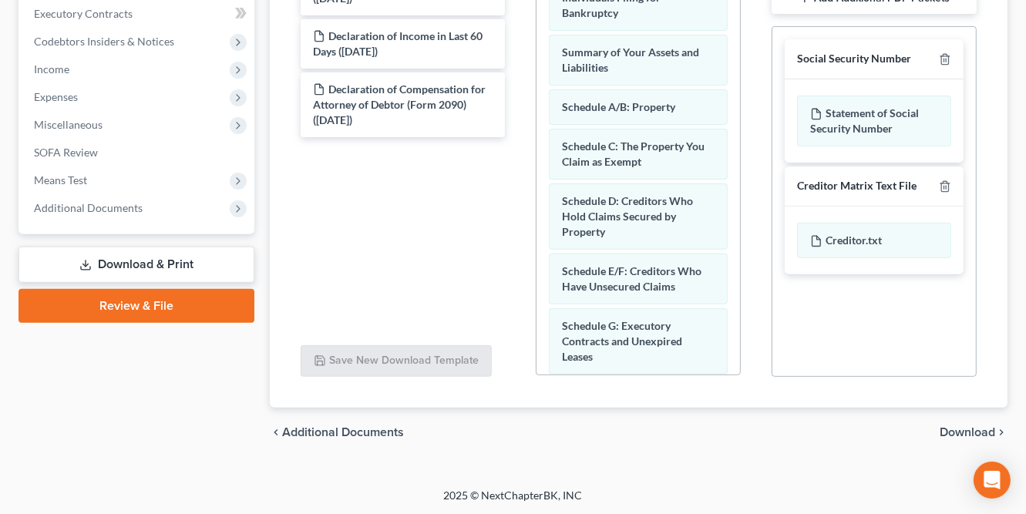
click at [852, 422] on div "chevron_left Additional Documents Download chevron_right" at bounding box center [639, 432] width 738 height 49
click at [852, 426] on span "Download" at bounding box center [968, 432] width 56 height 12
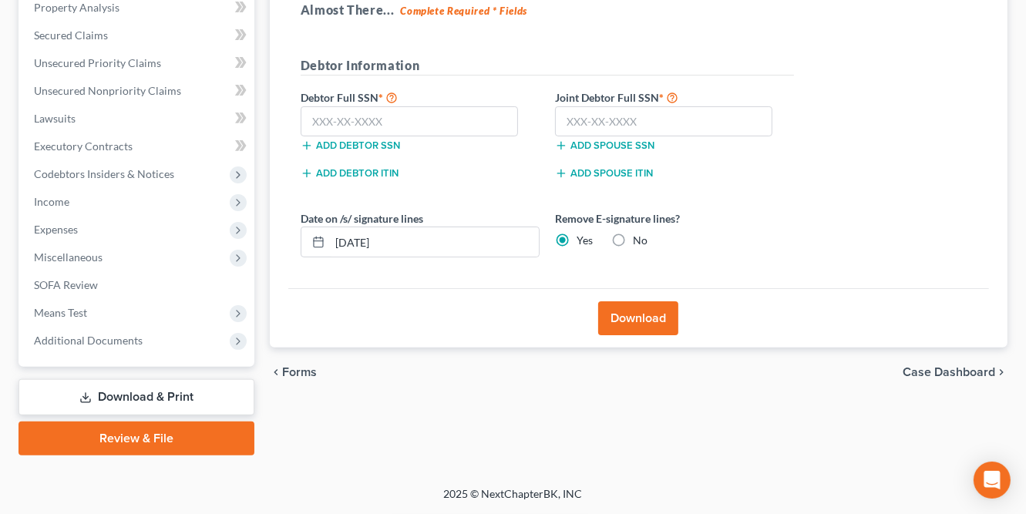
scroll to position [304, 0]
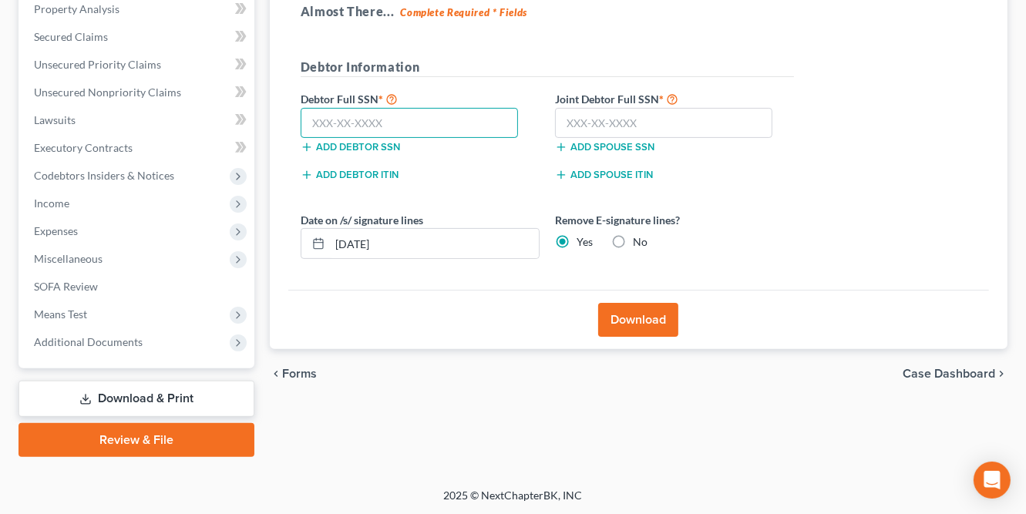
click at [346, 111] on input "text" at bounding box center [410, 123] width 218 height 31
type input "782-81-2183"
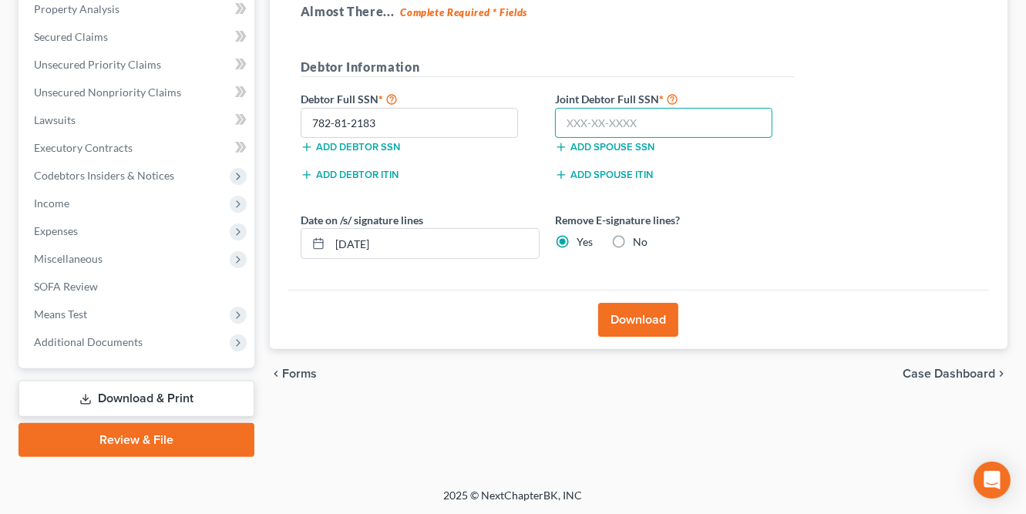
click at [573, 122] on input "text" at bounding box center [664, 123] width 218 height 31
type input "606-01-9615"
click at [444, 245] on input "09/17/2025" at bounding box center [434, 243] width 209 height 29
type input "0"
click at [637, 318] on button "Download" at bounding box center [638, 320] width 80 height 34
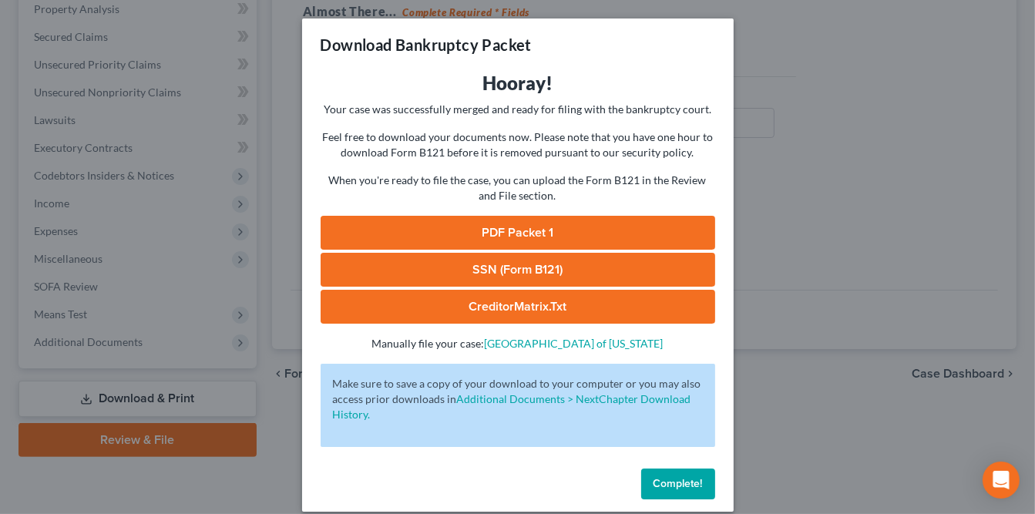
click at [543, 236] on link "PDF Packet 1" at bounding box center [518, 233] width 395 height 34
click at [773, 389] on div "Download Bankruptcy Packet Hooray! Your case was successfully merged and ready …" at bounding box center [517, 257] width 1035 height 514
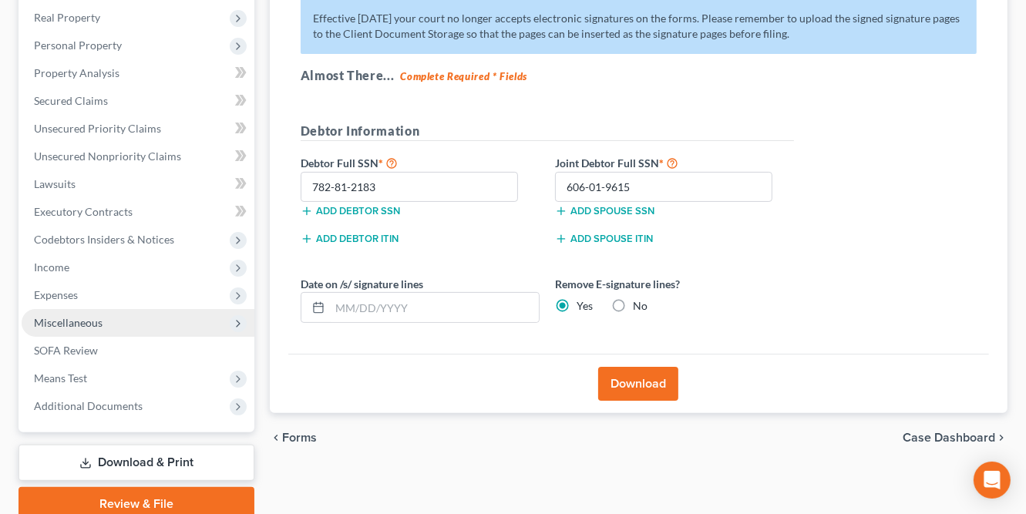
scroll to position [73, 0]
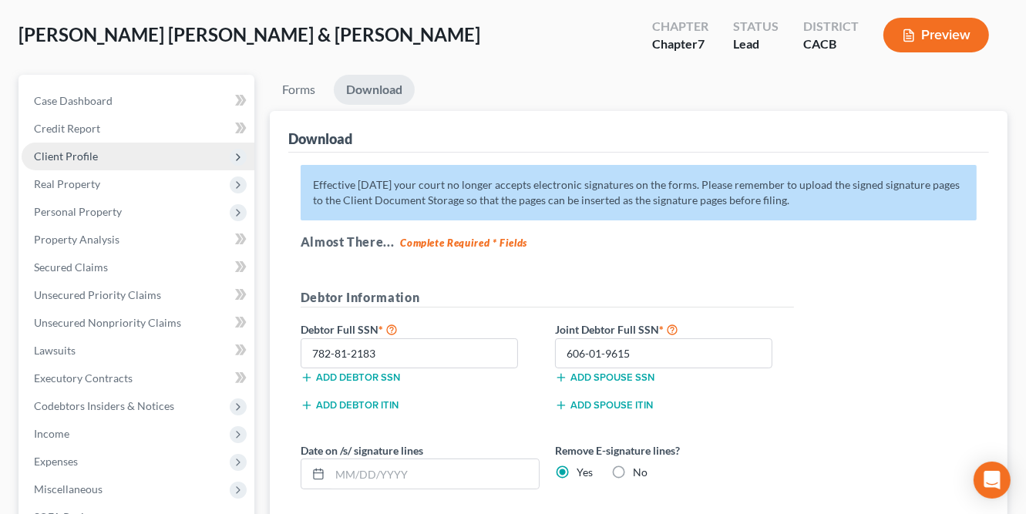
click at [79, 155] on span "Client Profile" at bounding box center [66, 156] width 64 height 13
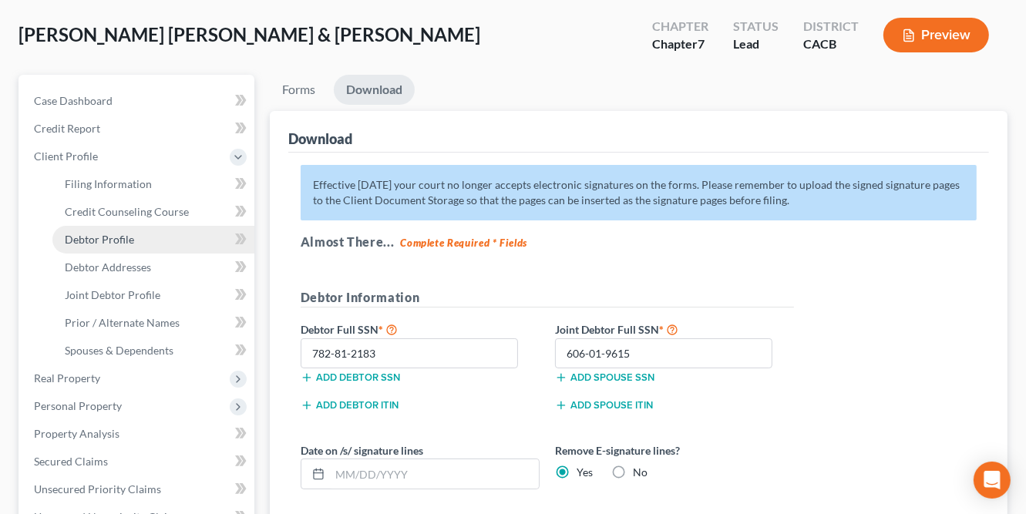
click at [110, 239] on span "Debtor Profile" at bounding box center [99, 239] width 69 height 13
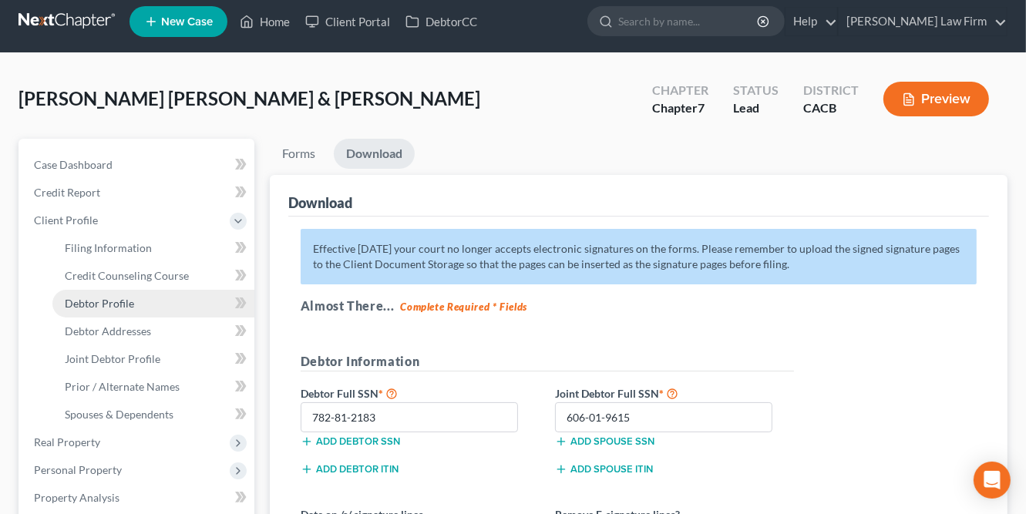
select select "1"
select select "4"
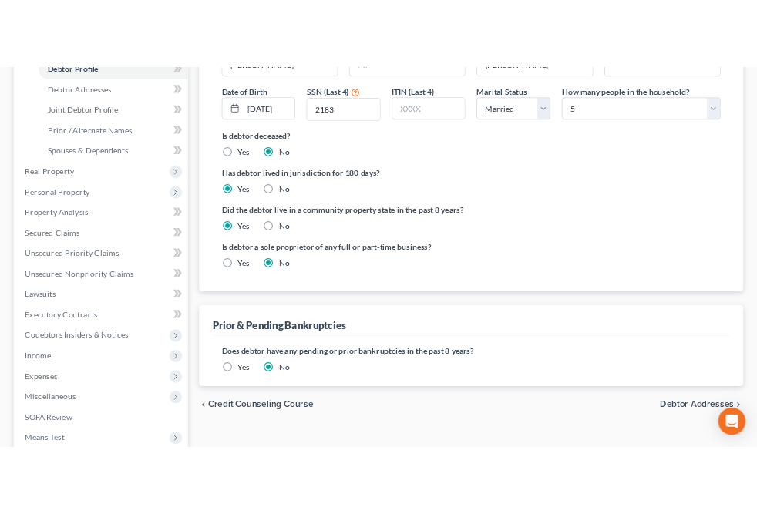
scroll to position [343, 0]
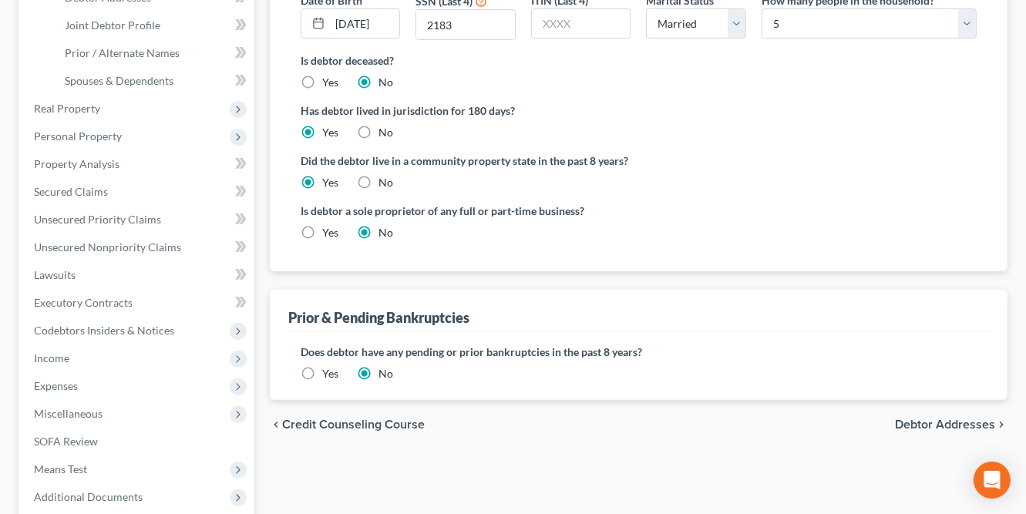
click at [322, 231] on label "Yes" at bounding box center [330, 232] width 16 height 15
click at [328, 231] on input "Yes" at bounding box center [333, 230] width 10 height 10
radio input "true"
radio input "false"
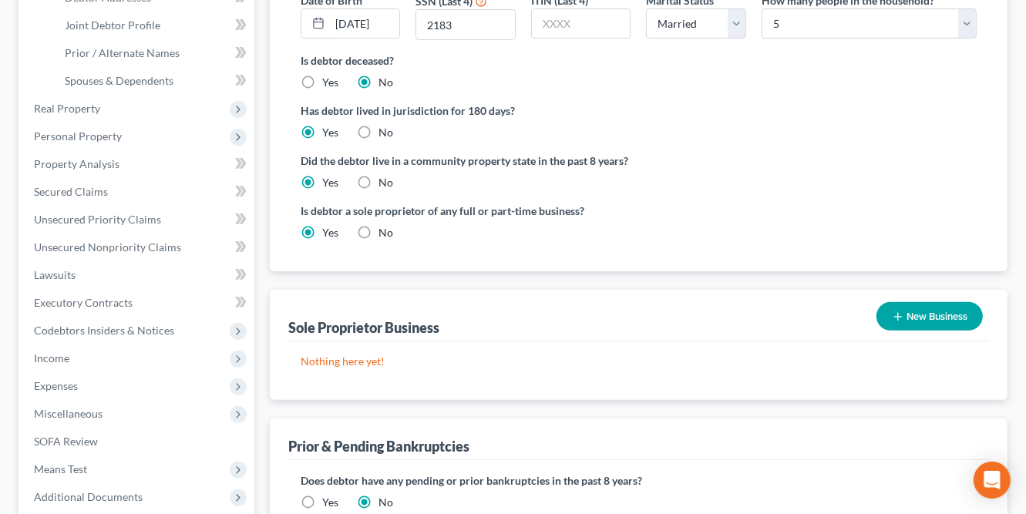
click at [852, 309] on button "New Business" at bounding box center [930, 316] width 106 height 29
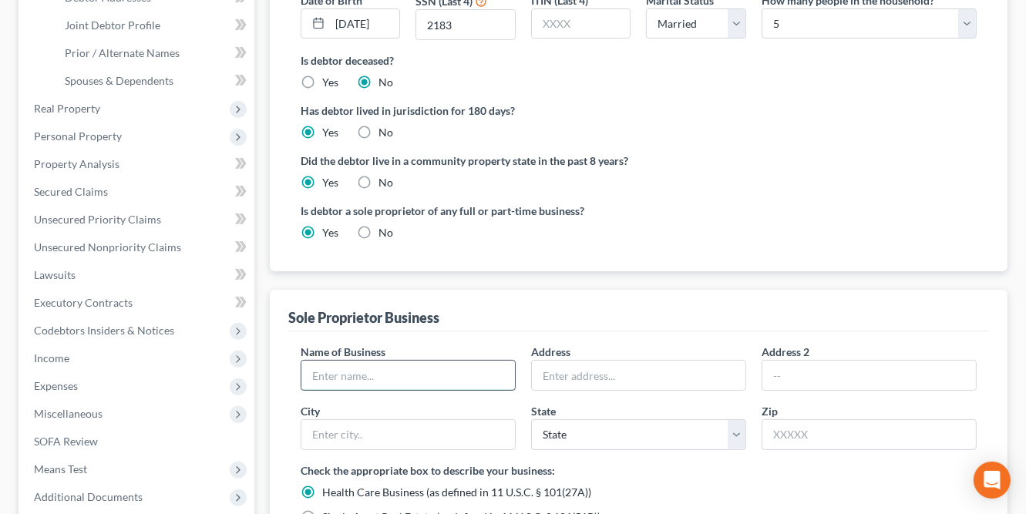
click at [450, 377] on input "text" at bounding box center [408, 375] width 214 height 29
type input "Self-Employed"
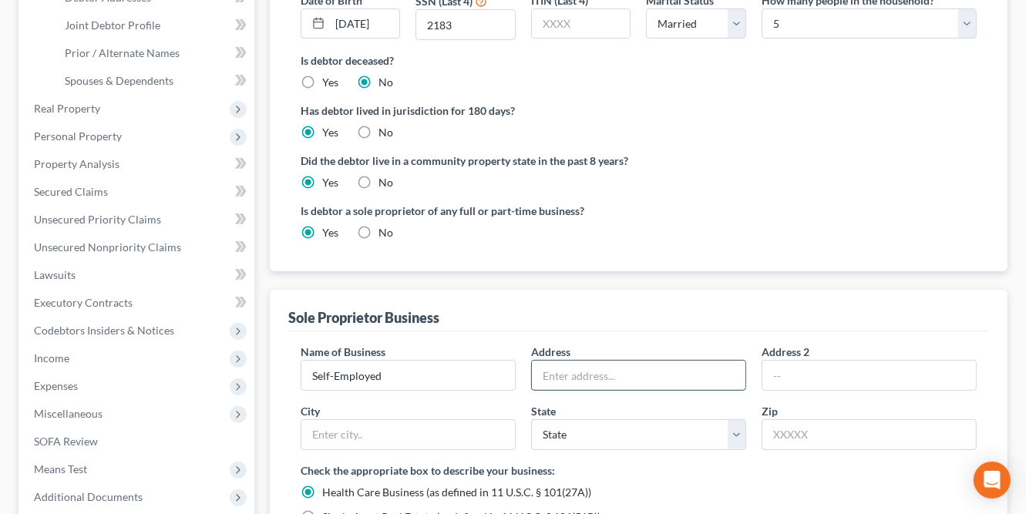
click at [570, 375] on input "text" at bounding box center [639, 375] width 214 height 29
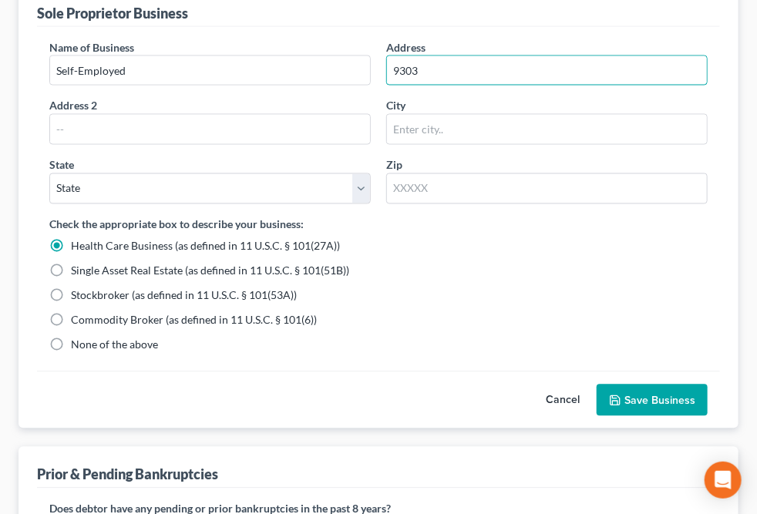
scroll to position [841, 0]
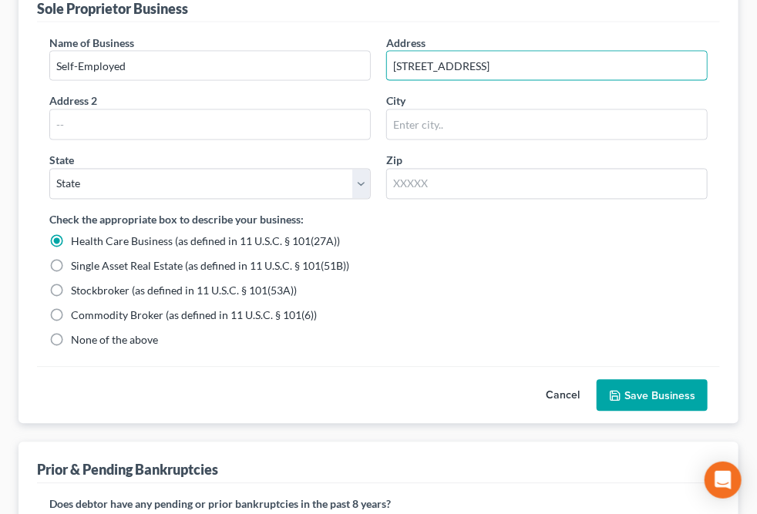
type input "9303 E Ave R14"
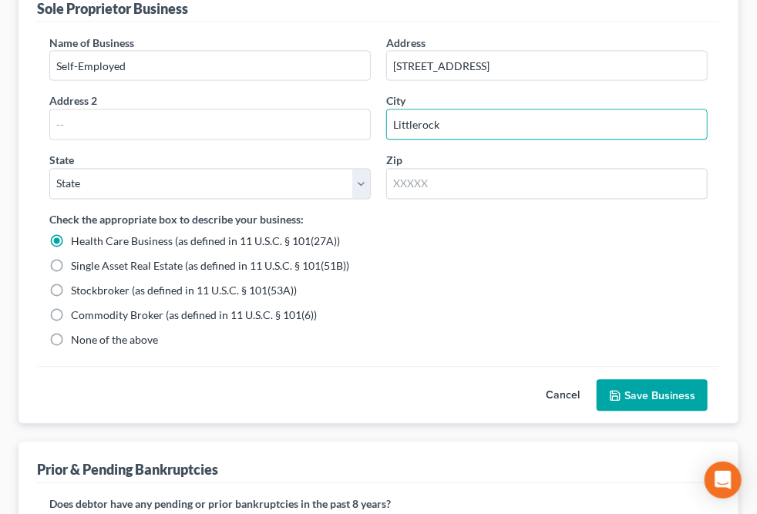
type input "Littlerock"
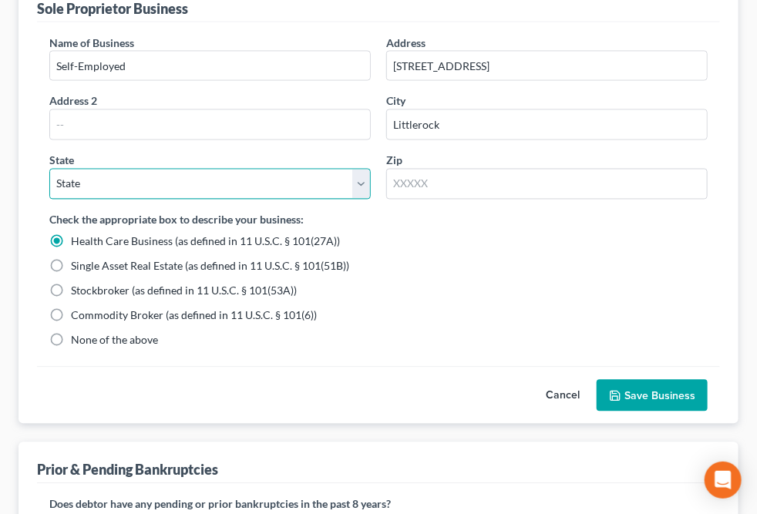
select select "4"
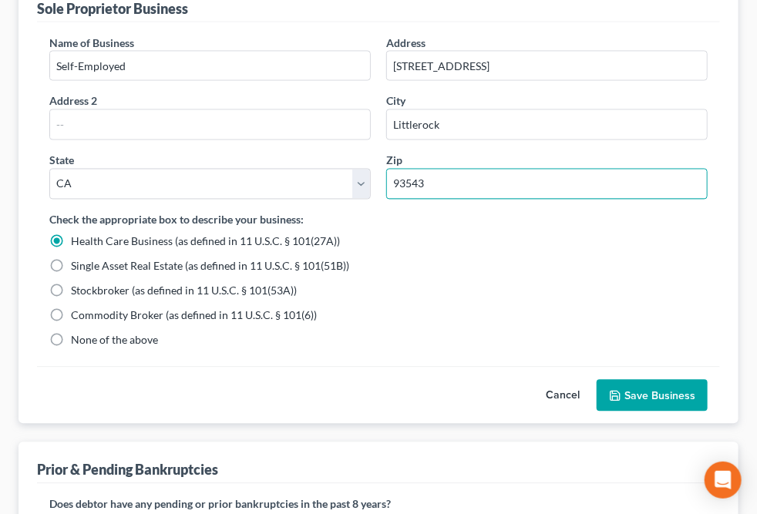
type input "93543"
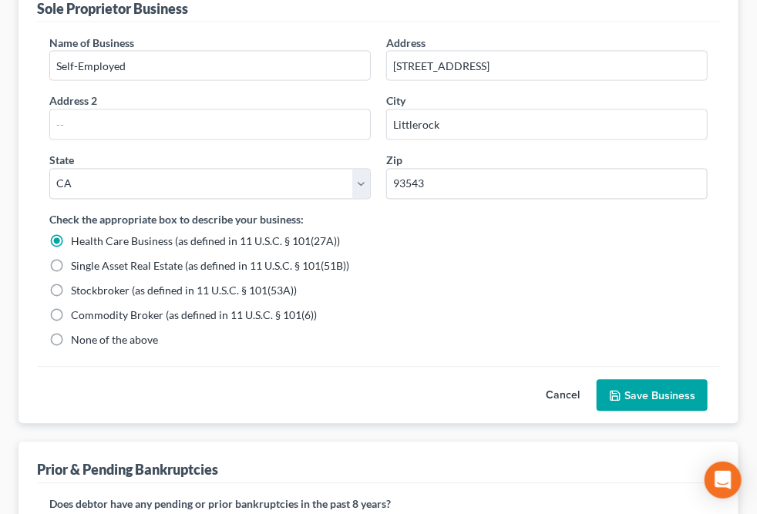
click at [158, 348] on label "None of the above" at bounding box center [114, 340] width 87 height 15
click at [87, 343] on input "None of the above" at bounding box center [82, 338] width 10 height 10
radio input "true"
radio input "false"
click at [648, 412] on button "Save Business" at bounding box center [652, 396] width 111 height 32
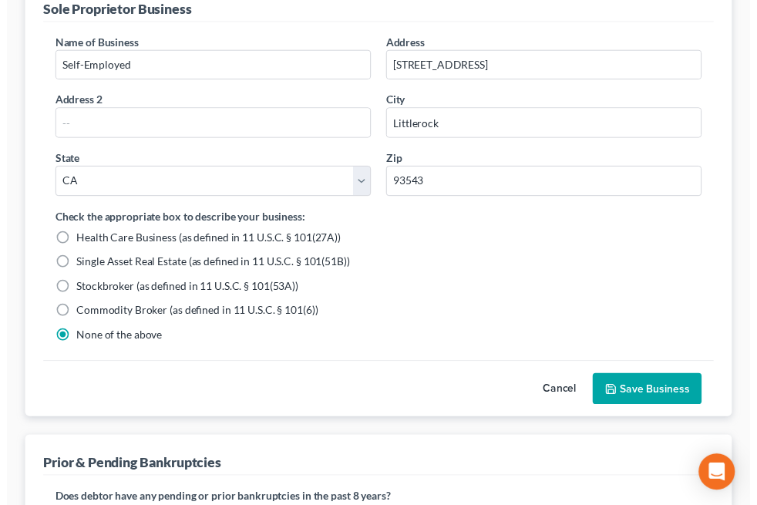
scroll to position [767, 0]
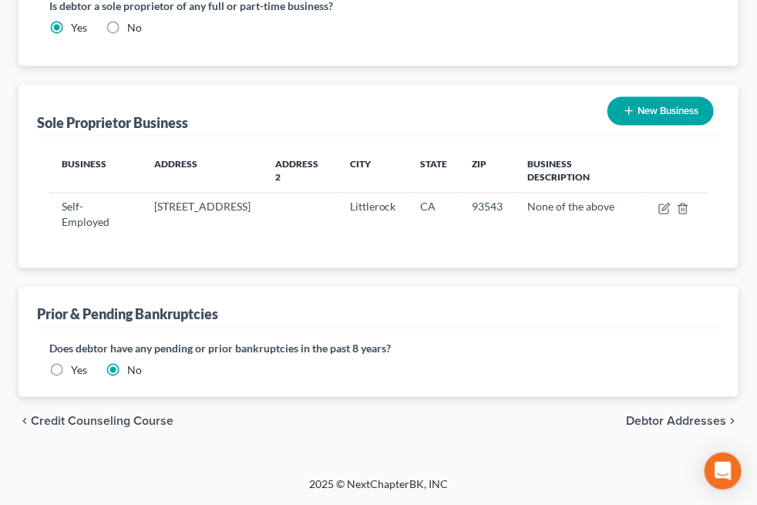
click at [0, 0] on link "Download & Print" at bounding box center [0, 0] width 0 height 0
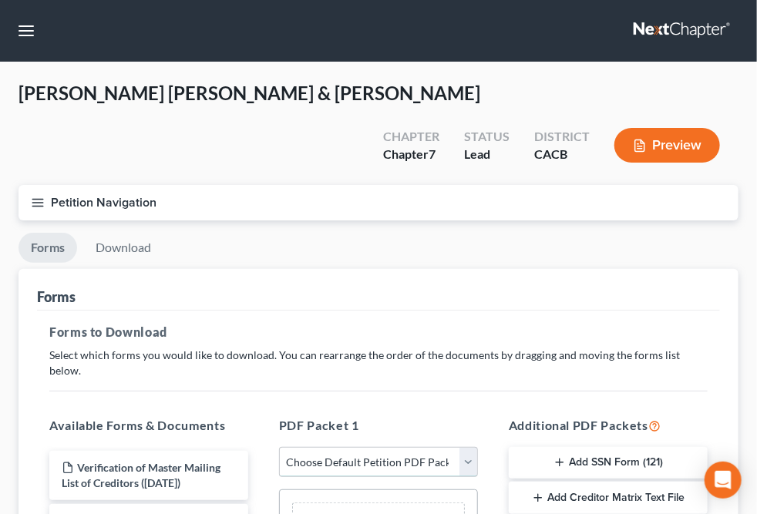
click at [478, 447] on select "Choose Default Petition PDF Packet Complete Bankruptcy Petition (all forms and …" at bounding box center [378, 462] width 199 height 31
select select "0"
click at [443, 447] on select "Choose Default Petition PDF Packet Complete Bankruptcy Petition (all forms and …" at bounding box center [378, 462] width 199 height 31
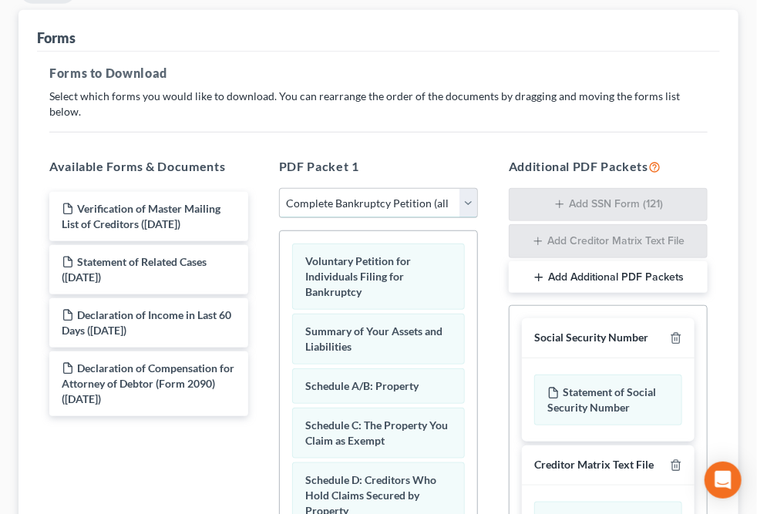
scroll to position [267, 0]
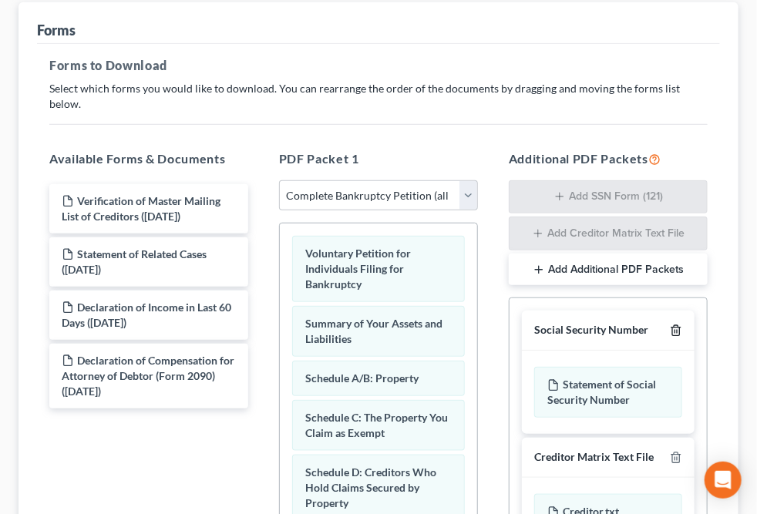
click at [677, 331] on line "button" at bounding box center [677, 332] width 0 height 3
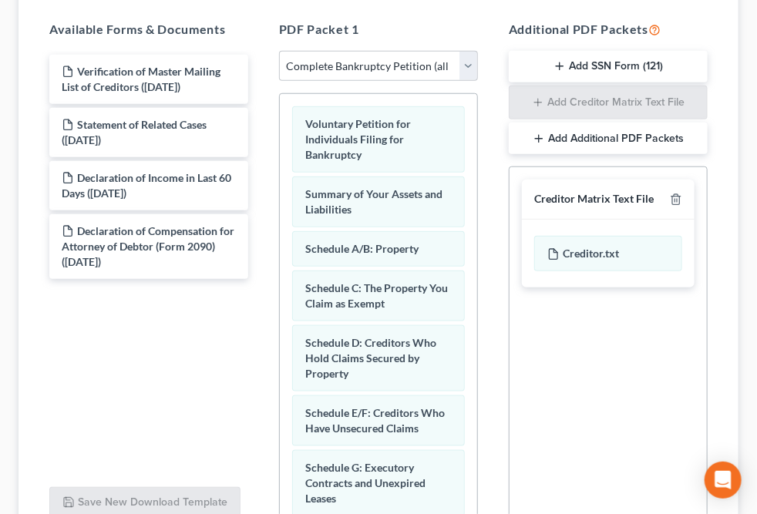
scroll to position [498, 0]
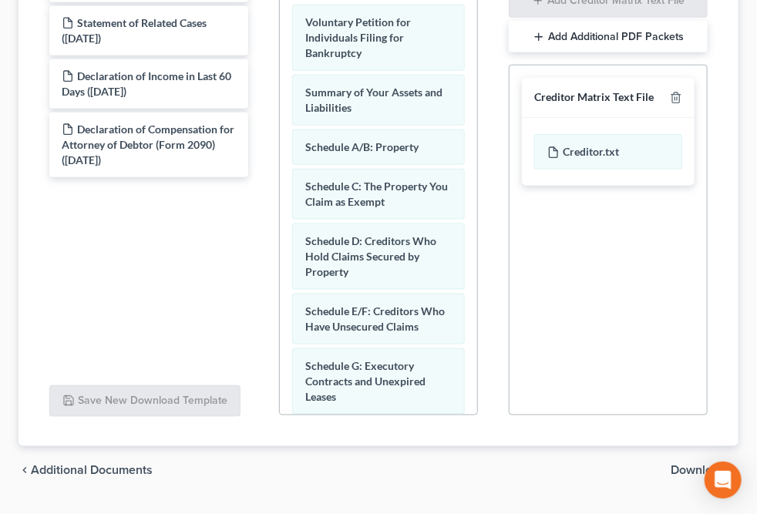
click at [699, 465] on span "Download" at bounding box center [699, 471] width 56 height 12
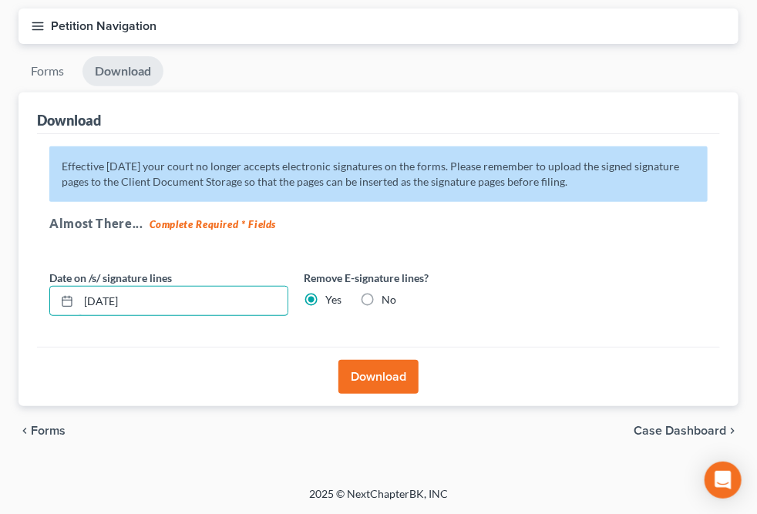
drag, startPoint x: 412, startPoint y: 96, endPoint x: 299, endPoint y: 80, distance: 114.4
click at [296, 270] on div "Date on /s/ signature lines 09/17/2025" at bounding box center [169, 293] width 254 height 47
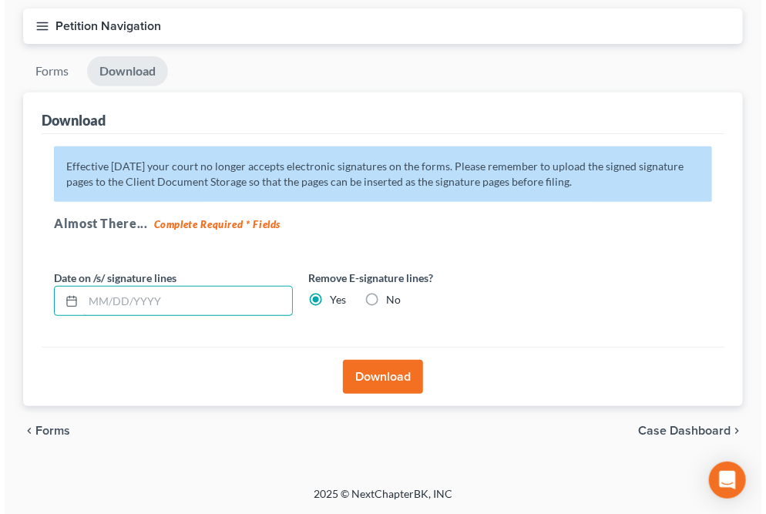
scroll to position [220, 0]
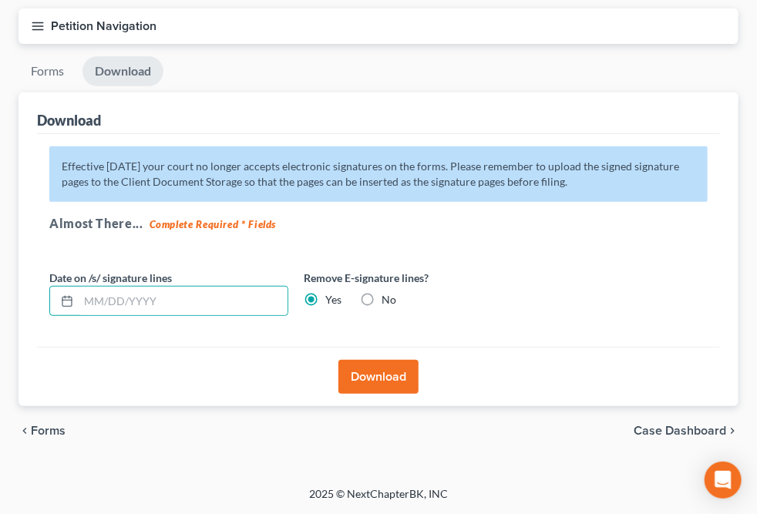
click at [419, 360] on button "Download" at bounding box center [378, 377] width 80 height 34
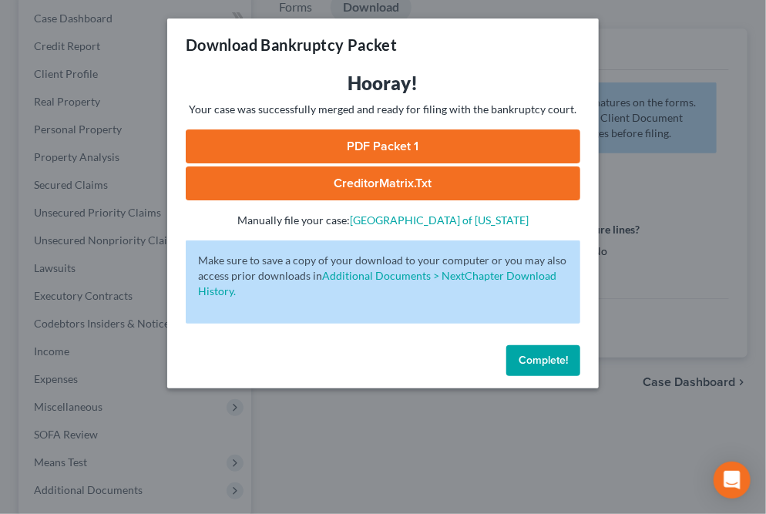
click at [385, 146] on link "PDF Packet 1" at bounding box center [383, 147] width 395 height 34
